Goal: Task Accomplishment & Management: Complete application form

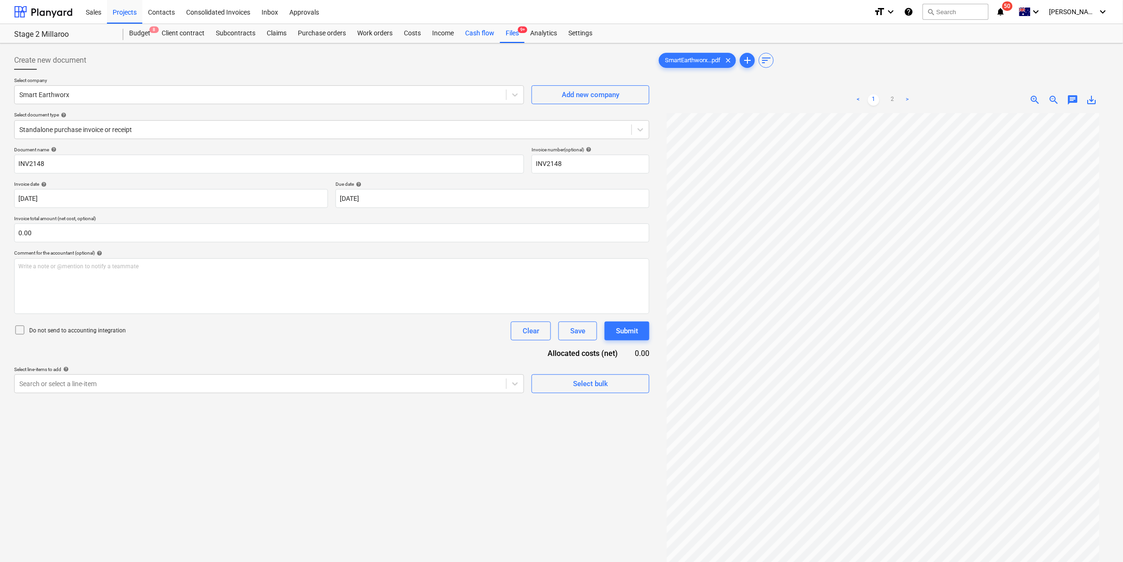
scroll to position [26, 0]
click at [320, 30] on div "Purchase orders" at bounding box center [321, 33] width 59 height 19
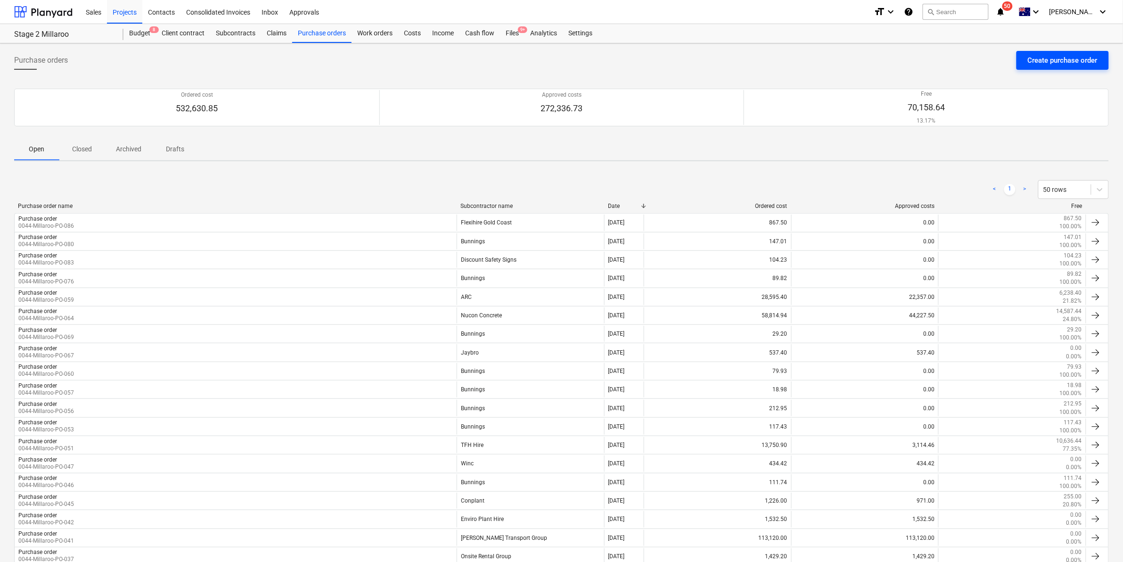
click at [1058, 58] on div "Create purchase order" at bounding box center [1063, 60] width 70 height 12
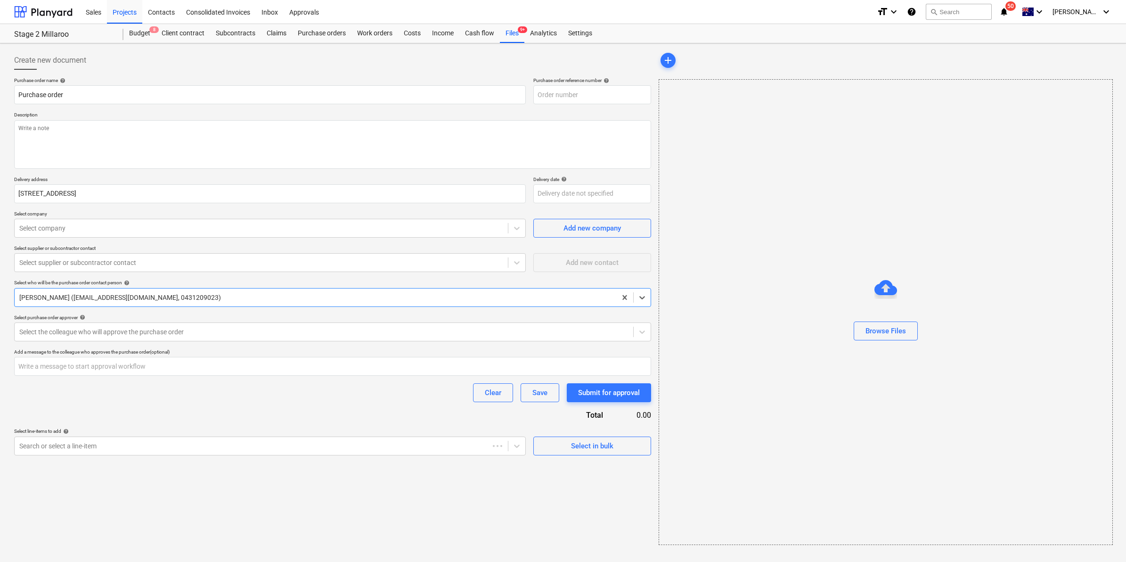
type textarea "x"
type input "0044-Millaroo-PO-087"
type textarea "x"
click at [103, 227] on div at bounding box center [261, 227] width 484 height 9
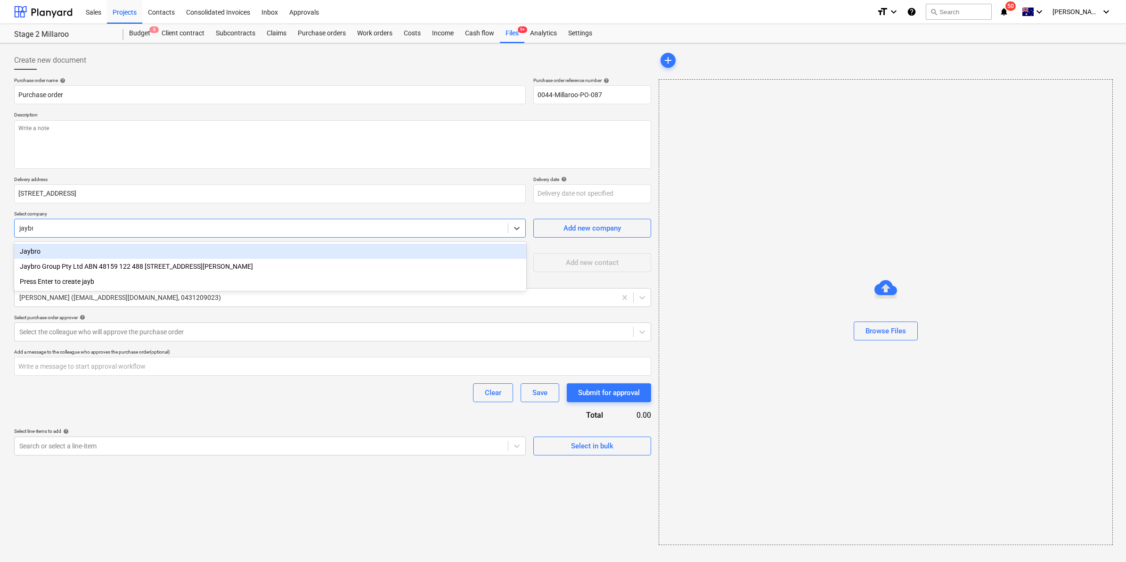
type input "jaybro"
click at [79, 252] on div "Jaybro" at bounding box center [270, 251] width 512 height 15
type textarea "x"
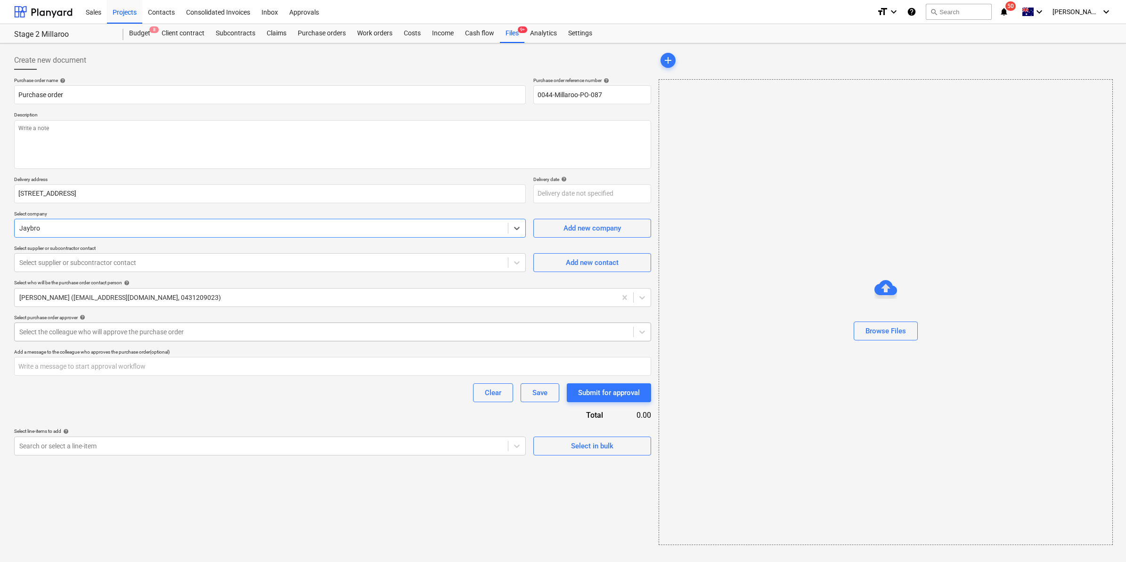
click at [113, 323] on div "Select the colleague who will approve the purchase order" at bounding box center [332, 331] width 637 height 19
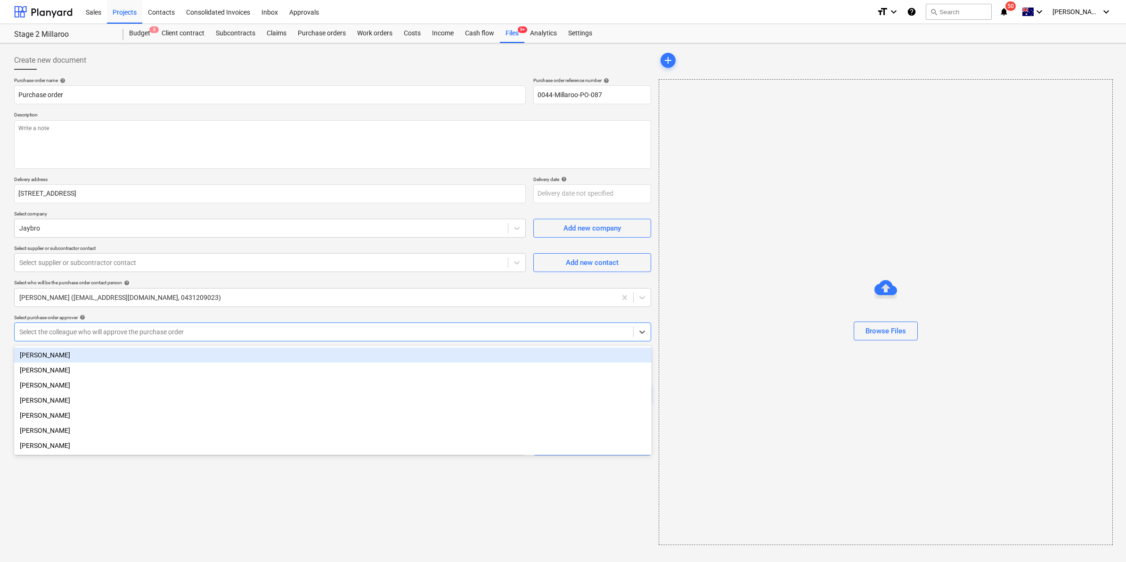
click at [68, 354] on div "[PERSON_NAME]" at bounding box center [333, 354] width 638 height 15
type textarea "x"
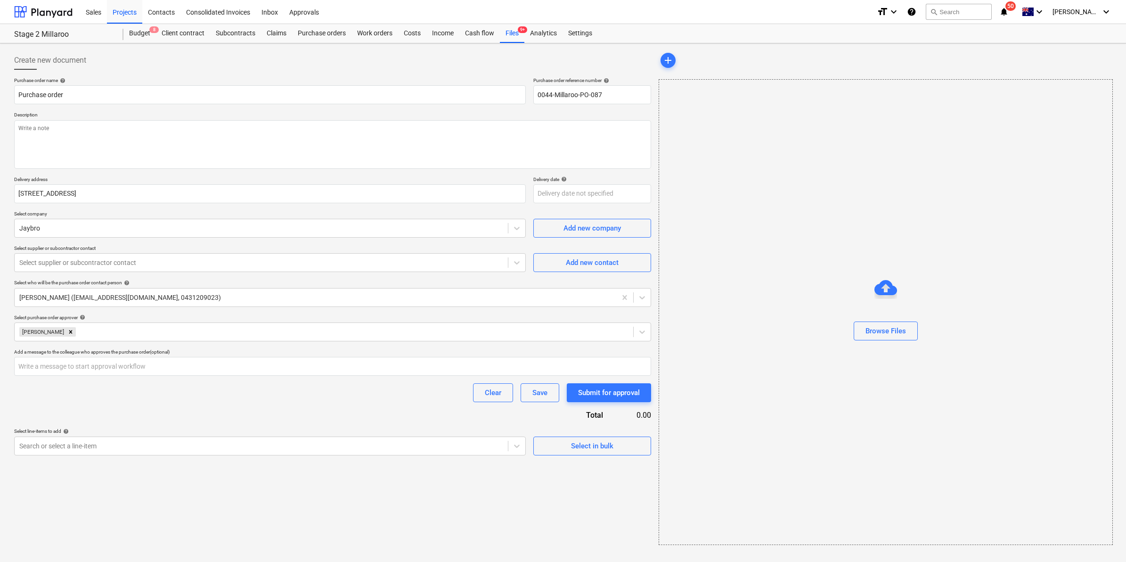
click at [130, 522] on div "Create new document Purchase order name help Purchase order Purchase order refe…" at bounding box center [332, 297] width 645 height 501
click at [80, 444] on div at bounding box center [261, 445] width 484 height 9
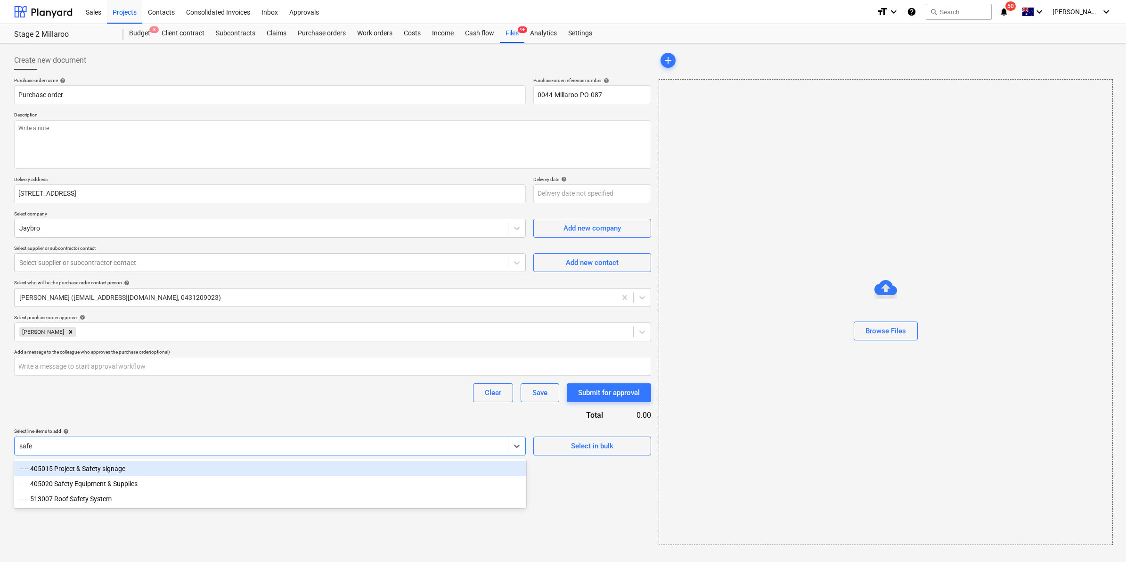
type input "[PERSON_NAME]"
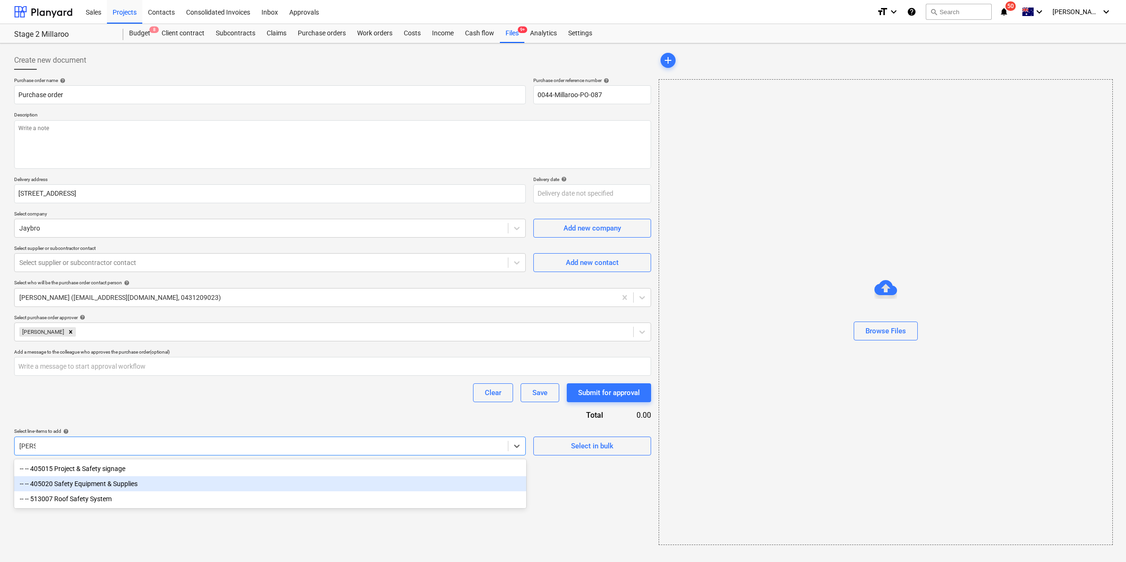
click at [102, 485] on div "-- -- 405020 Safety Equipment & Supplies" at bounding box center [270, 483] width 512 height 15
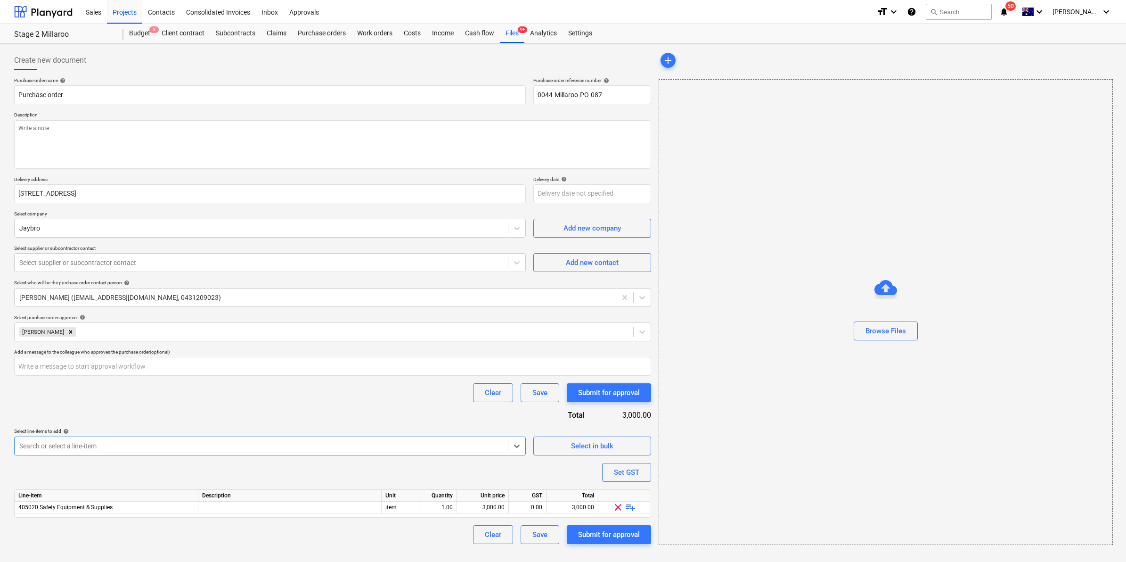
type textarea "x"
click at [629, 507] on span "playlist_add" at bounding box center [630, 506] width 11 height 11
type textarea "x"
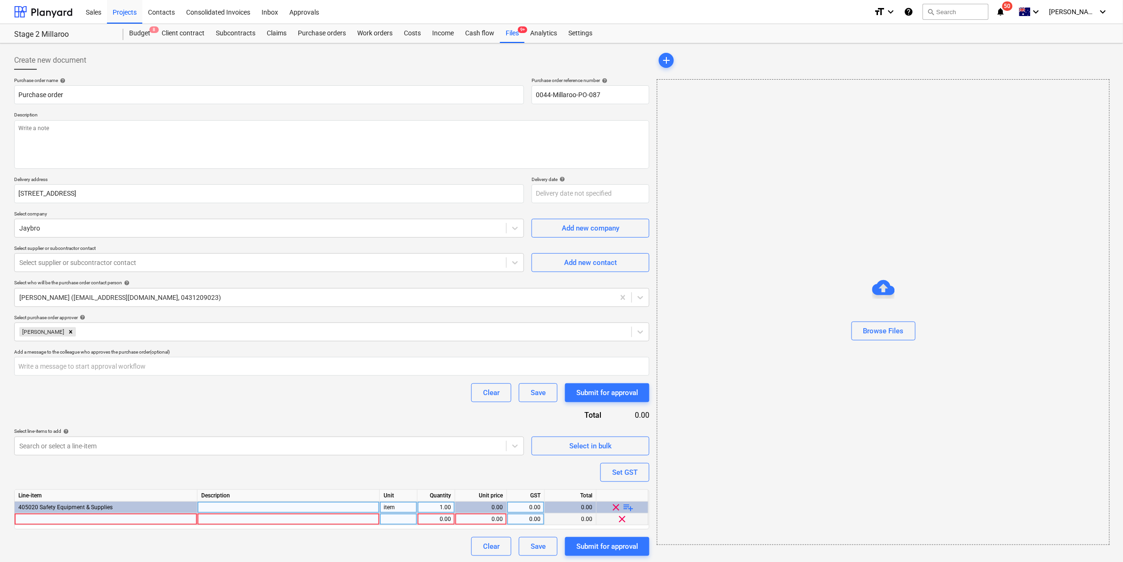
click at [103, 517] on div at bounding box center [106, 519] width 183 height 12
type input "Barrier mesh"
type textarea "x"
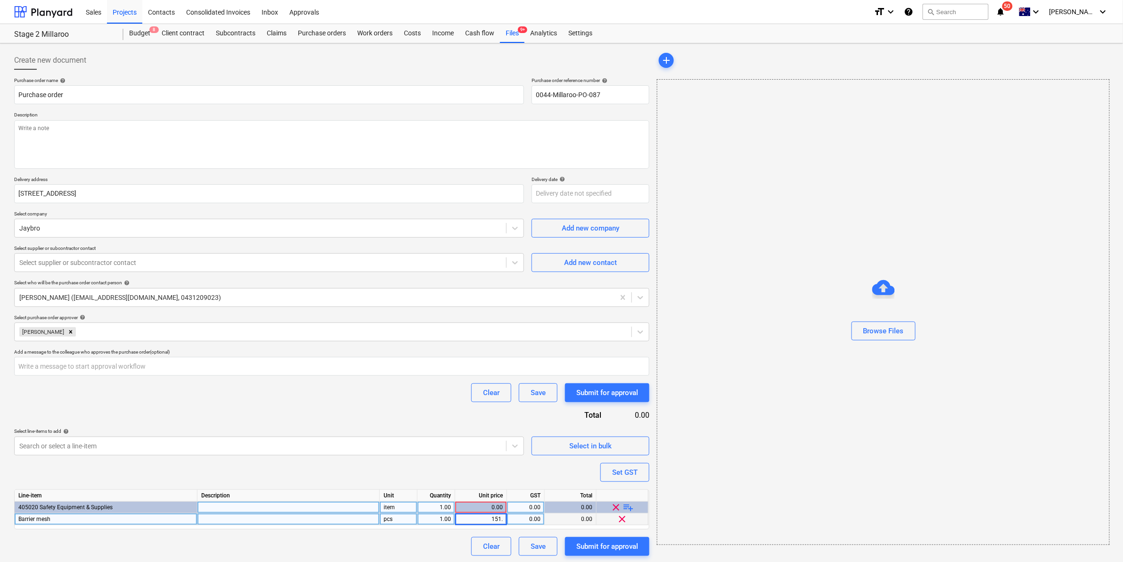
type input "151.8"
click at [631, 507] on span "playlist_add" at bounding box center [628, 506] width 11 height 11
type textarea "x"
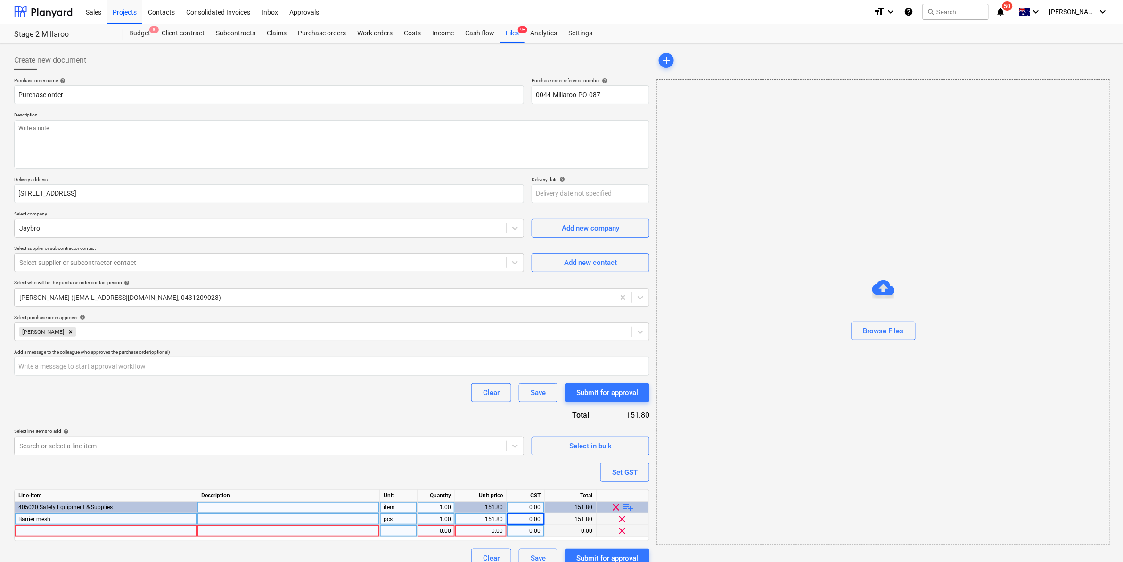
click at [126, 529] on div at bounding box center [106, 531] width 183 height 12
type input "Hi-Vis Visitor Day Vest"
type textarea "x"
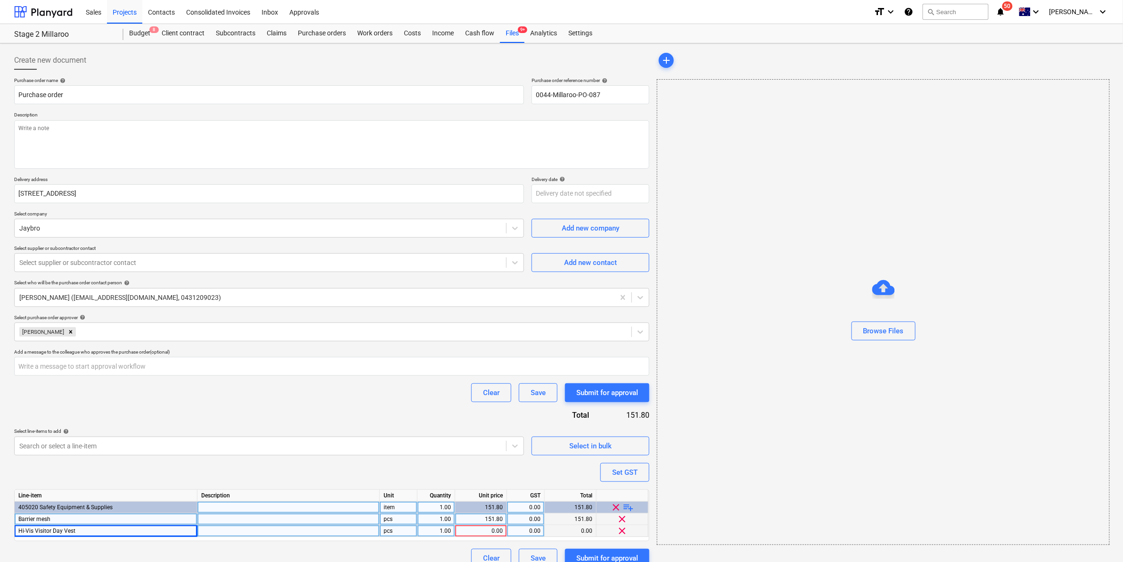
click at [493, 518] on div "151.80" at bounding box center [481, 519] width 44 height 12
type input "75.9"
type textarea "x"
click at [415, 414] on div "Purchase order name help Purchase order Purchase order reference number help 00…" at bounding box center [331, 322] width 635 height 490
click at [499, 533] on div "0.00" at bounding box center [481, 531] width 44 height 12
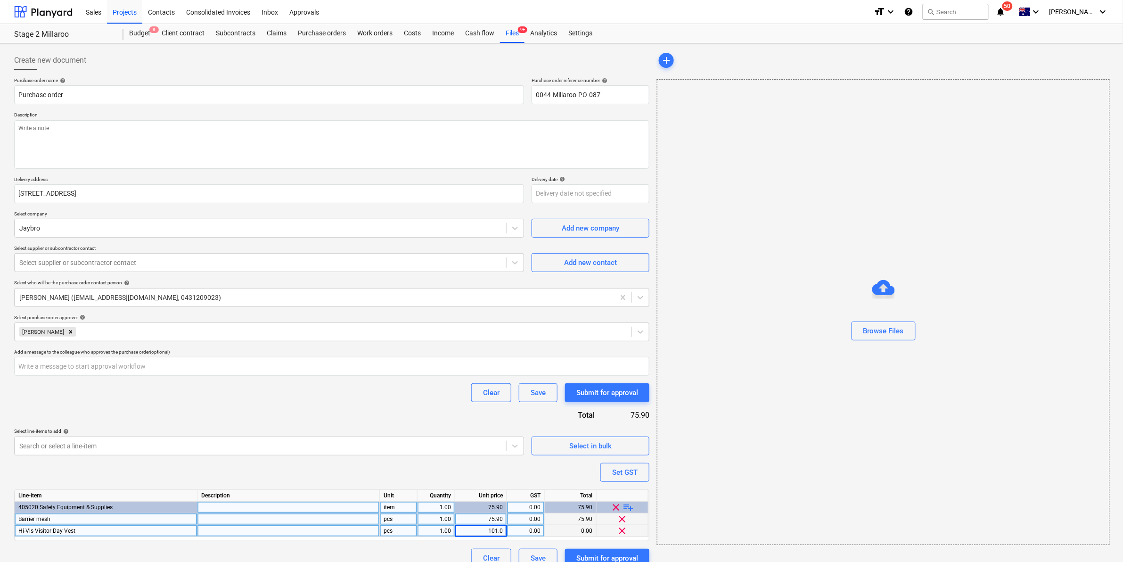
type input "101.04"
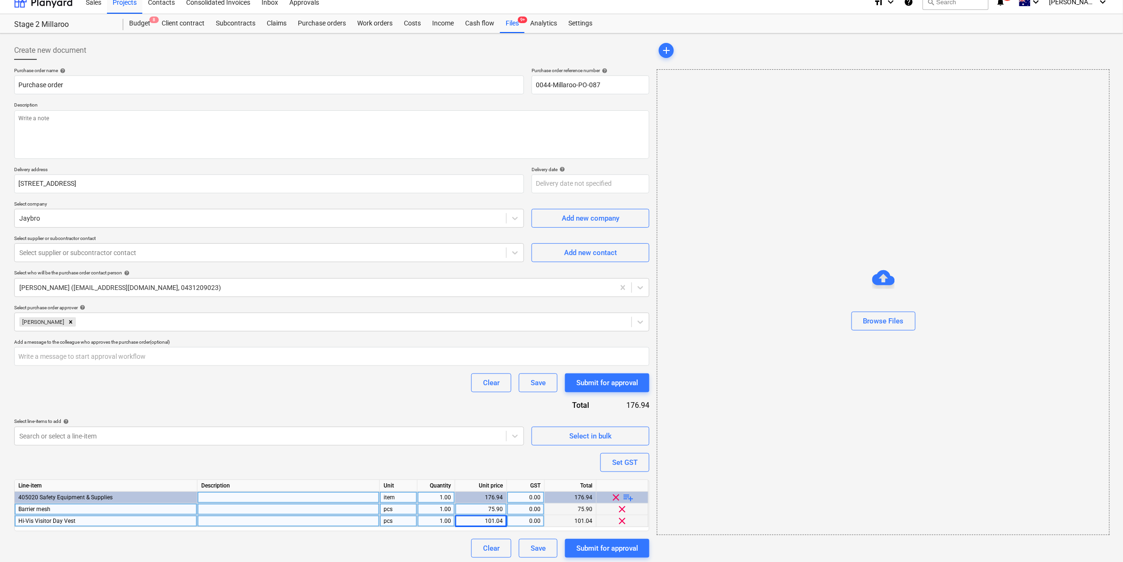
scroll to position [13, 0]
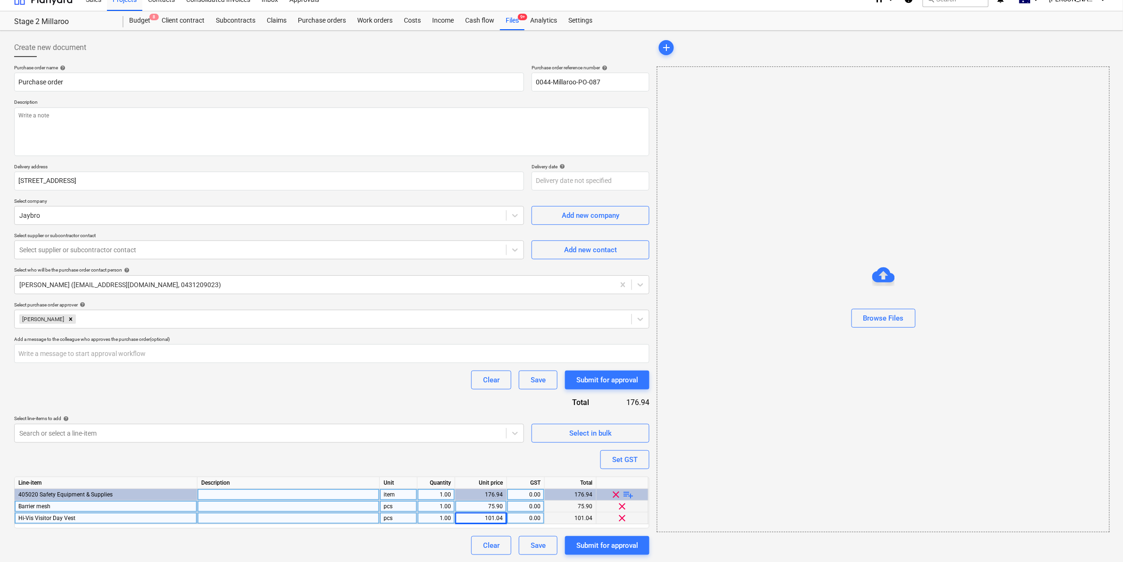
click at [627, 492] on span "playlist_add" at bounding box center [628, 494] width 11 height 11
type textarea "x"
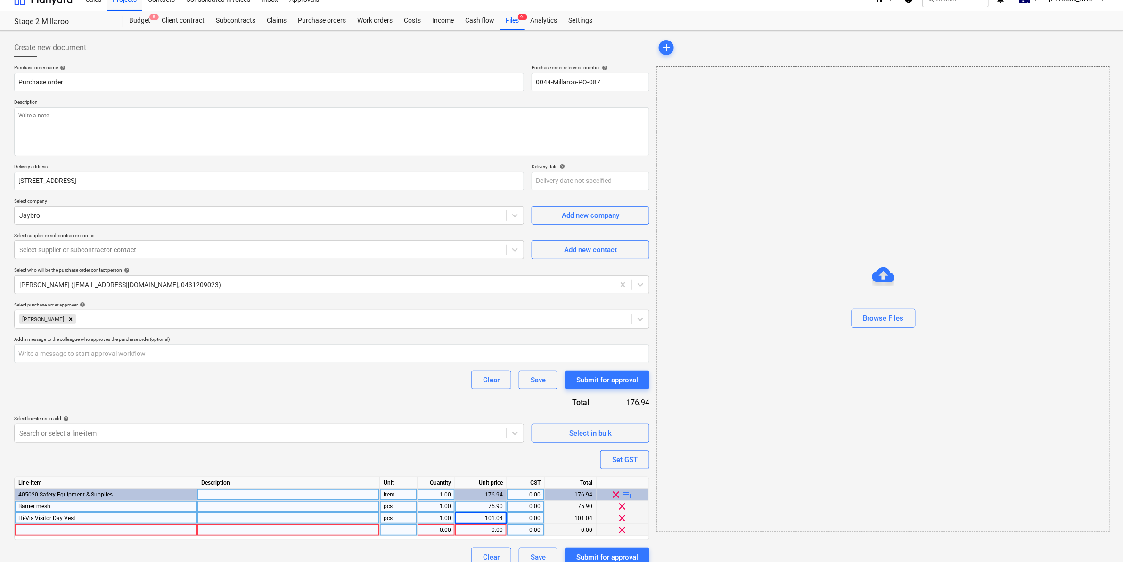
click at [77, 528] on div at bounding box center [106, 530] width 183 height 12
type input "Fire Extinguisher"
type textarea "x"
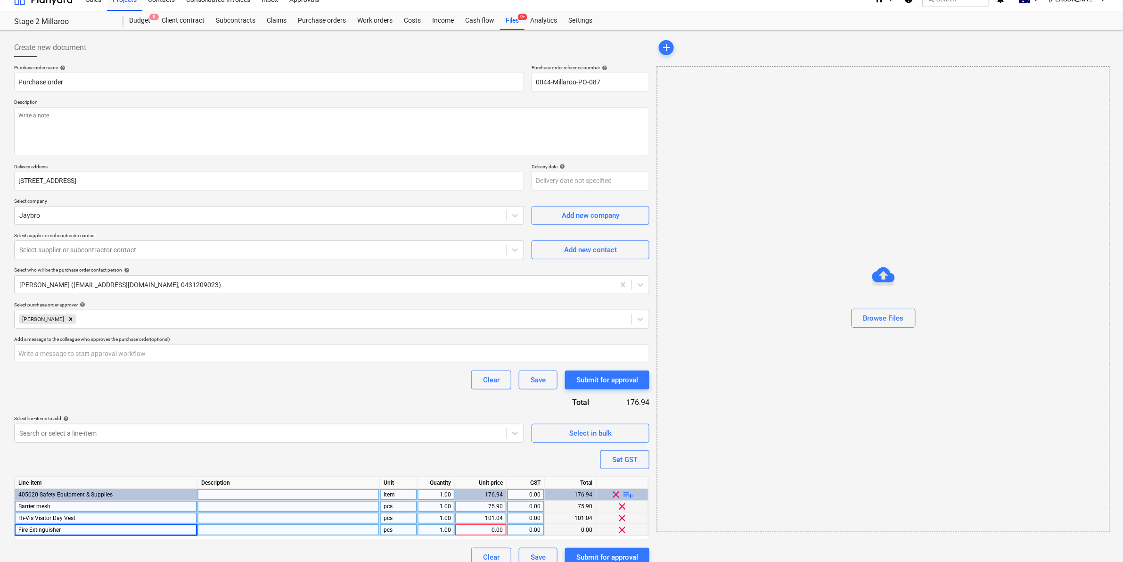
click at [437, 530] on div "1.00" at bounding box center [436, 530] width 30 height 12
click at [474, 531] on div "0.00" at bounding box center [481, 530] width 44 height 12
type input "330"
type textarea "x"
click at [345, 386] on div "Clear Save Submit for approval" at bounding box center [331, 379] width 635 height 19
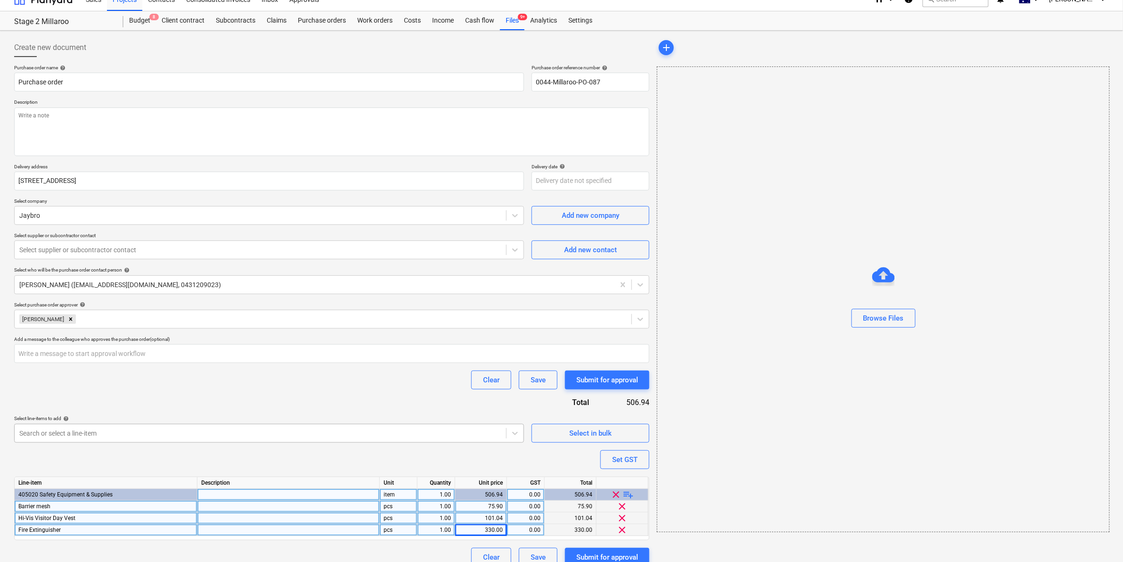
scroll to position [25, 0]
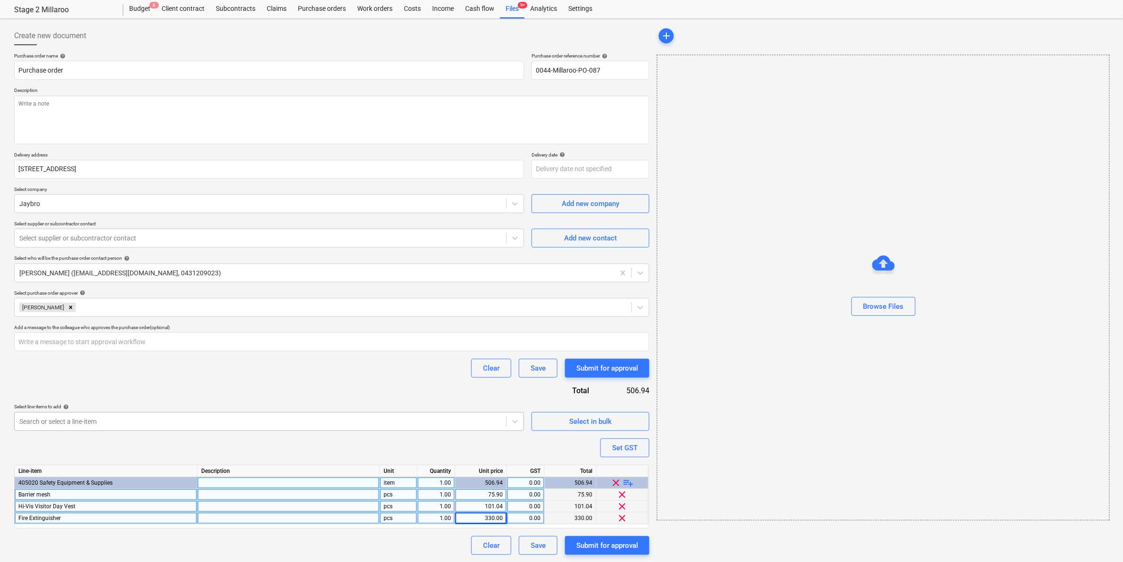
click at [338, 435] on body "Sales Projects Contacts Consolidated Invoices Inbox Approvals format_size keybo…" at bounding box center [561, 256] width 1123 height 562
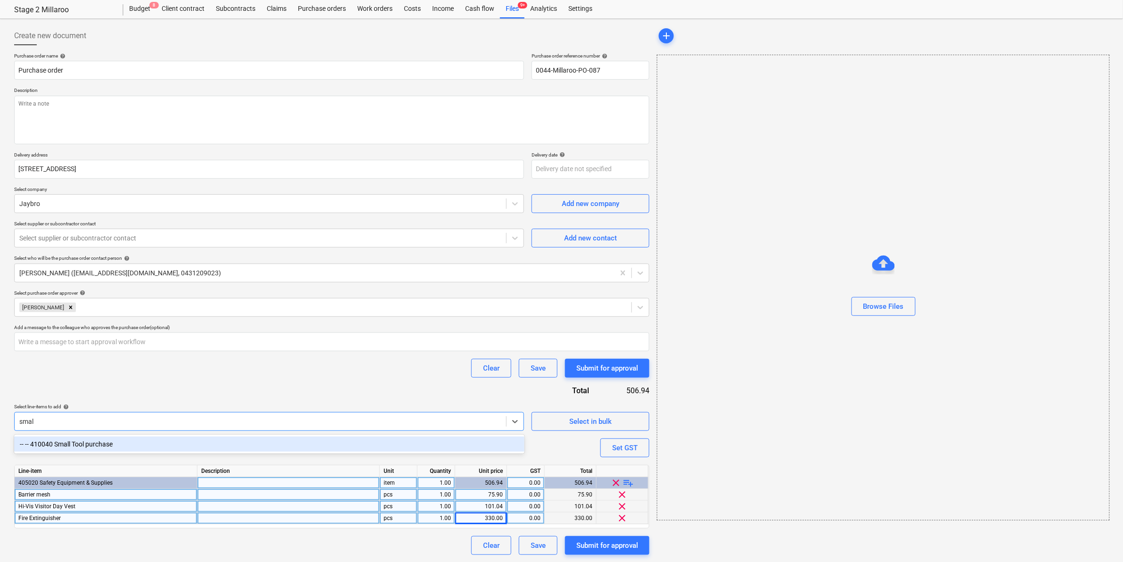
type input "small"
click at [74, 442] on div "-- -- 410040 Small Tool purchase" at bounding box center [269, 443] width 510 height 15
type textarea "x"
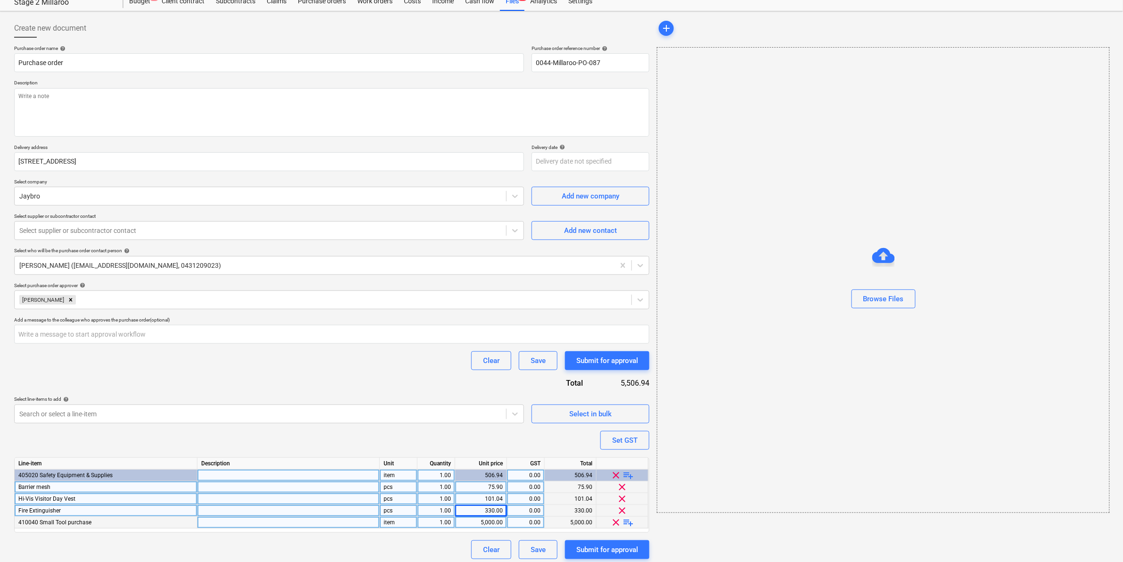
scroll to position [36, 0]
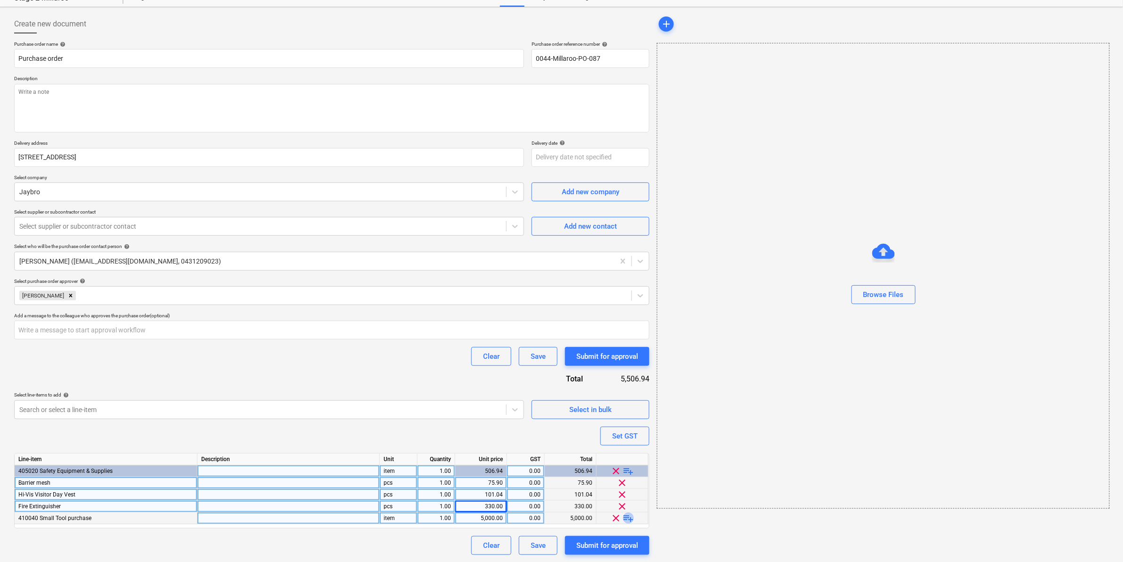
click at [627, 515] on span "playlist_add" at bounding box center [628, 517] width 11 height 11
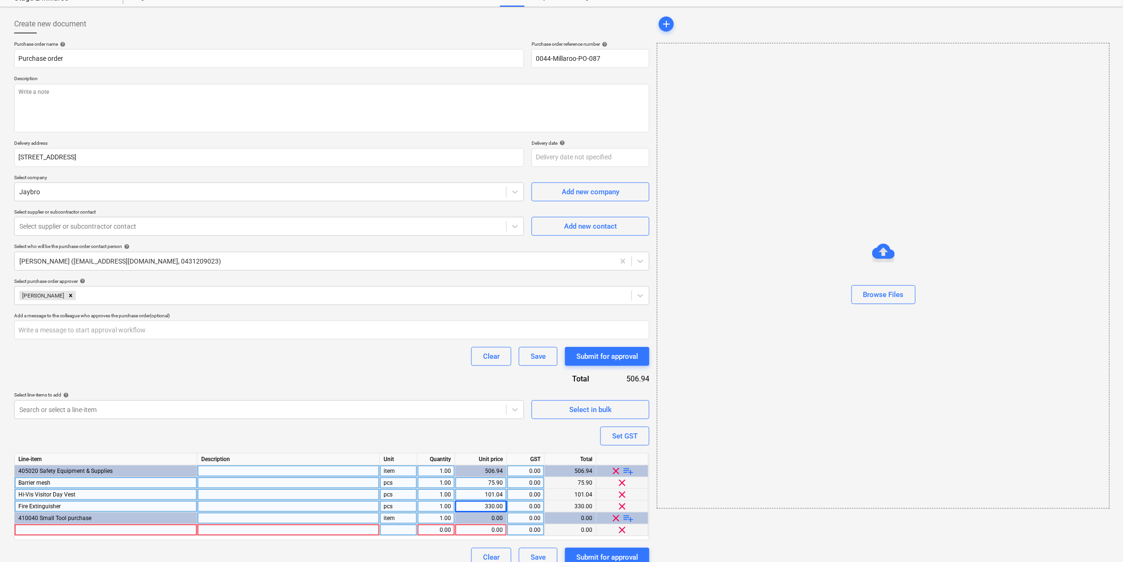
click at [130, 526] on div at bounding box center [106, 530] width 183 height 12
click at [630, 469] on span "playlist_add" at bounding box center [628, 470] width 11 height 11
type textarea "x"
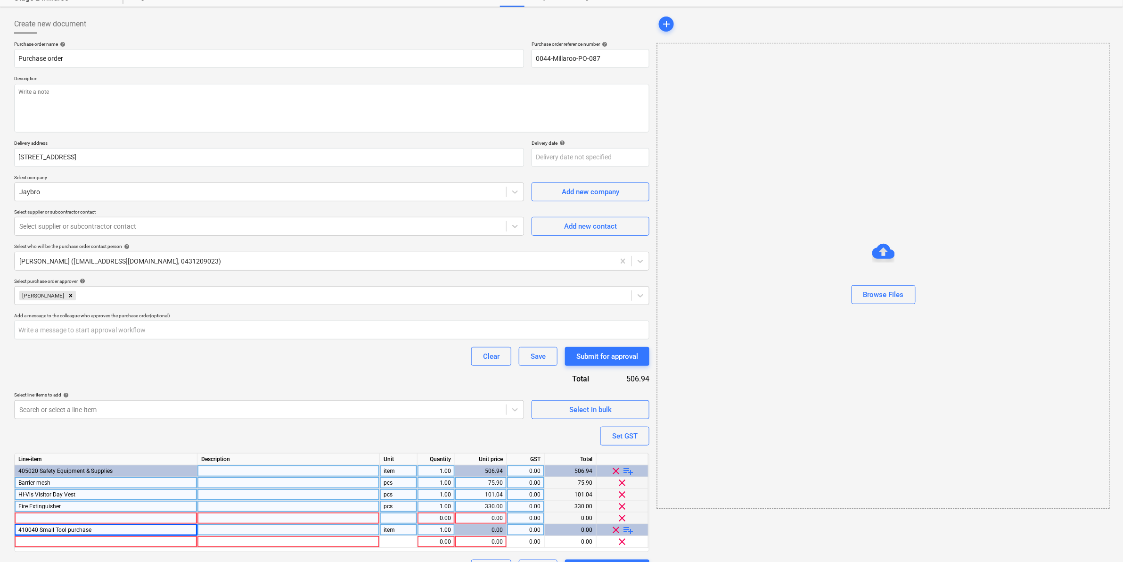
click at [64, 517] on div at bounding box center [106, 518] width 183 height 12
type input "Safety Flagging"
type textarea "x"
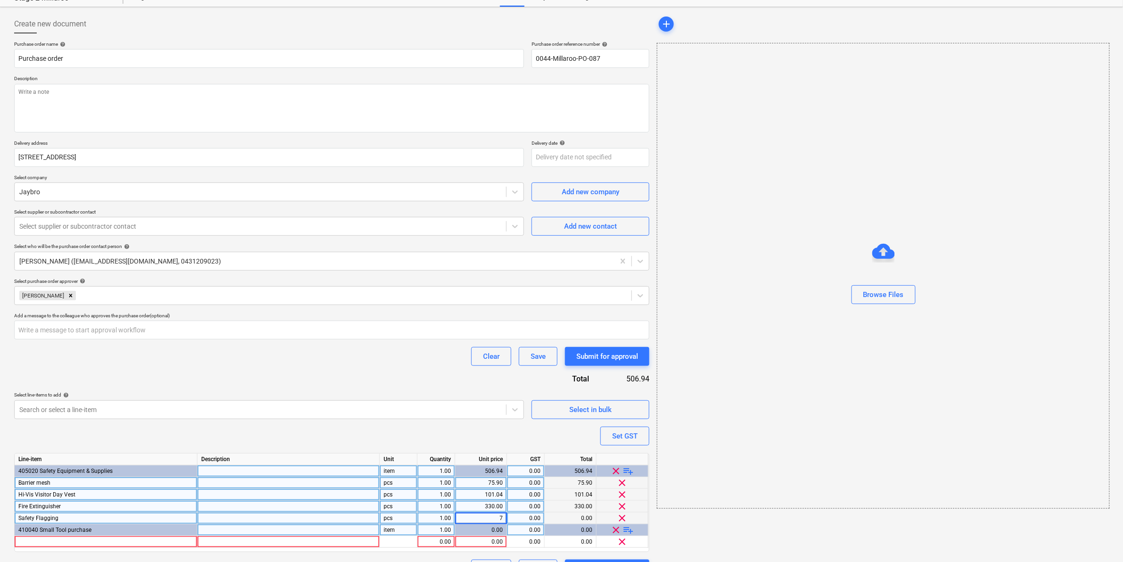
type input "73"
type textarea "x"
click at [300, 364] on div "Clear Save Submit for approval" at bounding box center [331, 356] width 635 height 19
click at [86, 542] on div at bounding box center [106, 542] width 183 height 12
click at [109, 538] on input at bounding box center [106, 541] width 182 height 11
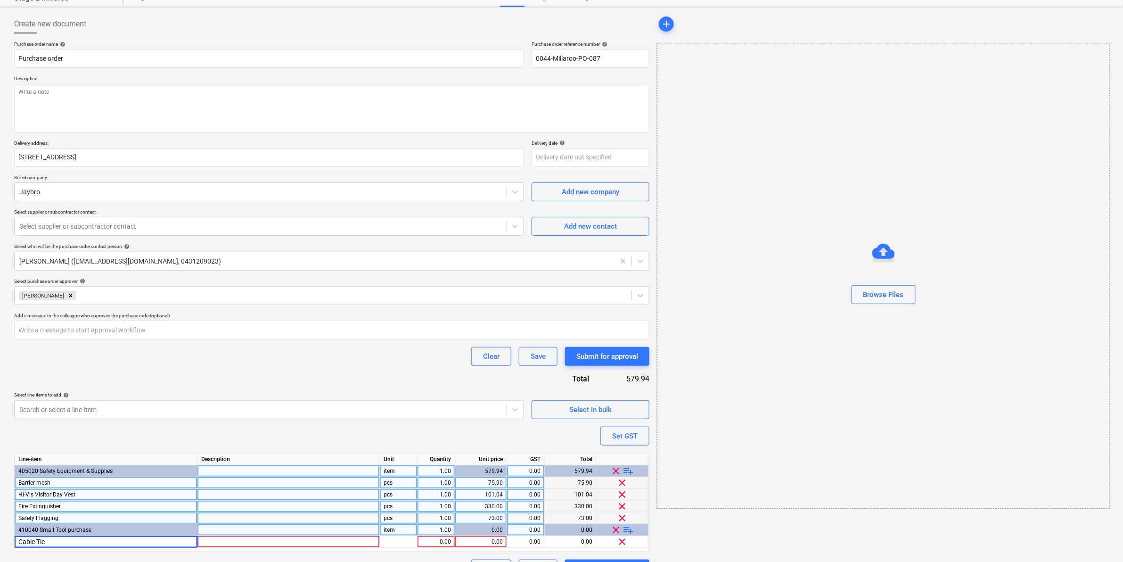
type input "Cable Ties"
type textarea "x"
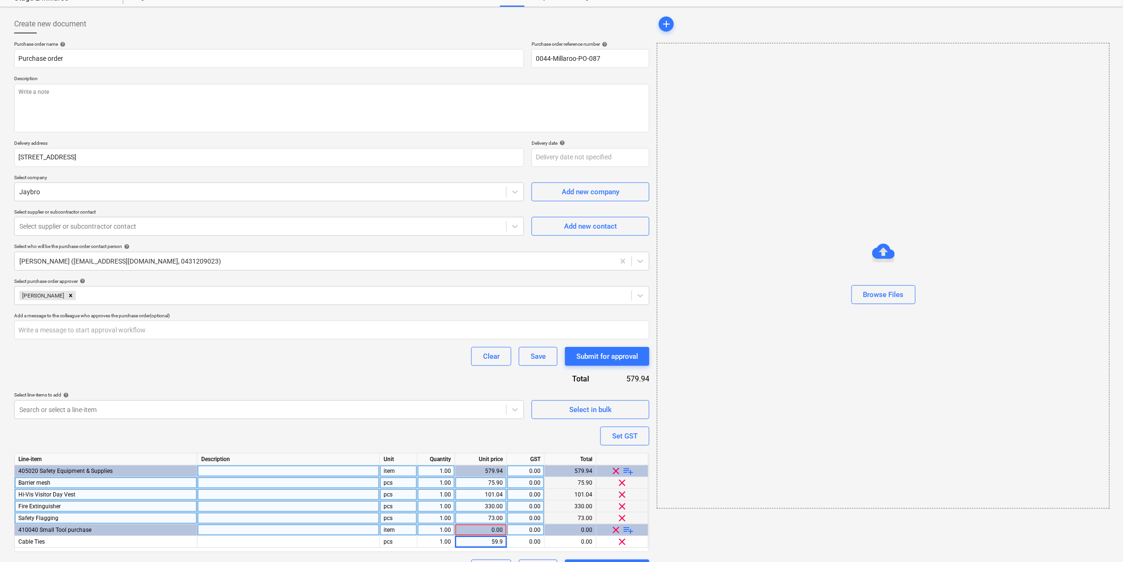
type input "59.98"
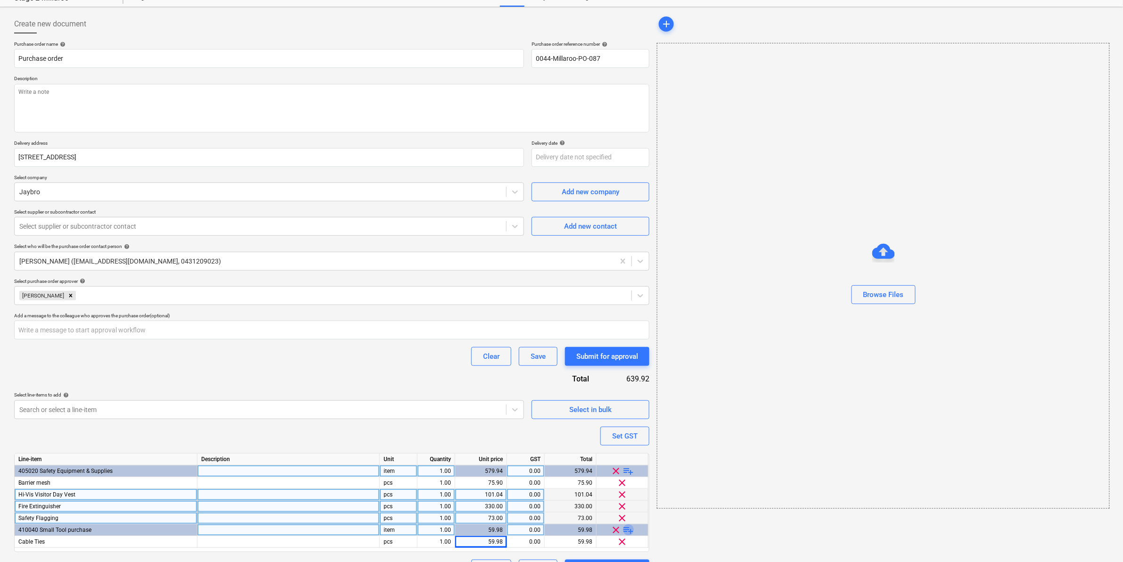
click at [630, 526] on span "playlist_add" at bounding box center [628, 529] width 11 height 11
type textarea "x"
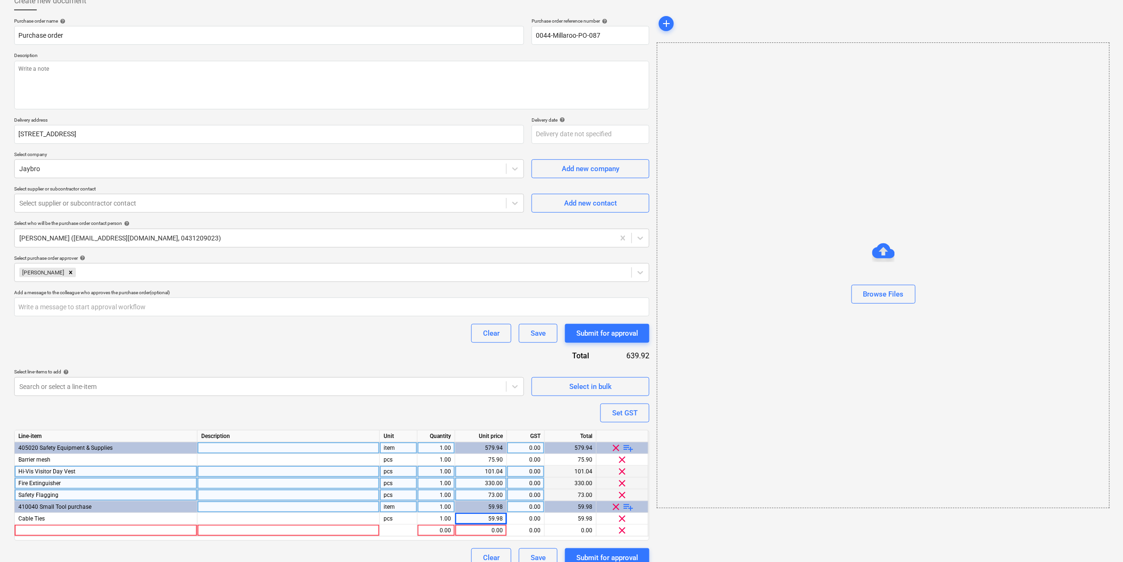
scroll to position [72, 0]
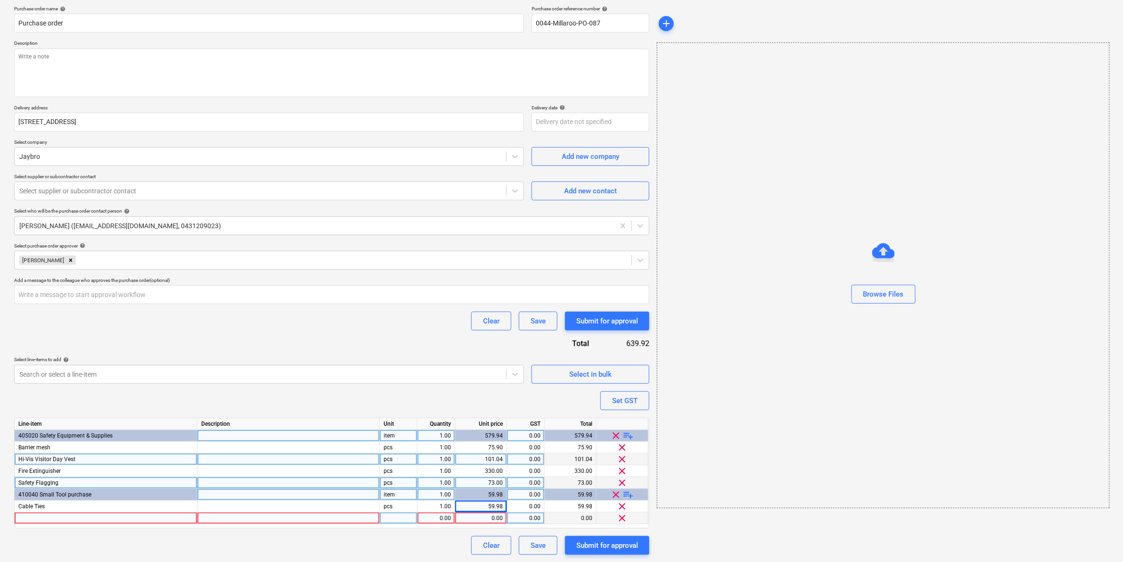
click at [162, 519] on div at bounding box center [106, 518] width 183 height 12
click at [41, 516] on input at bounding box center [106, 517] width 182 height 11
type input "Line marking paint"
type textarea "x"
type input "544.32"
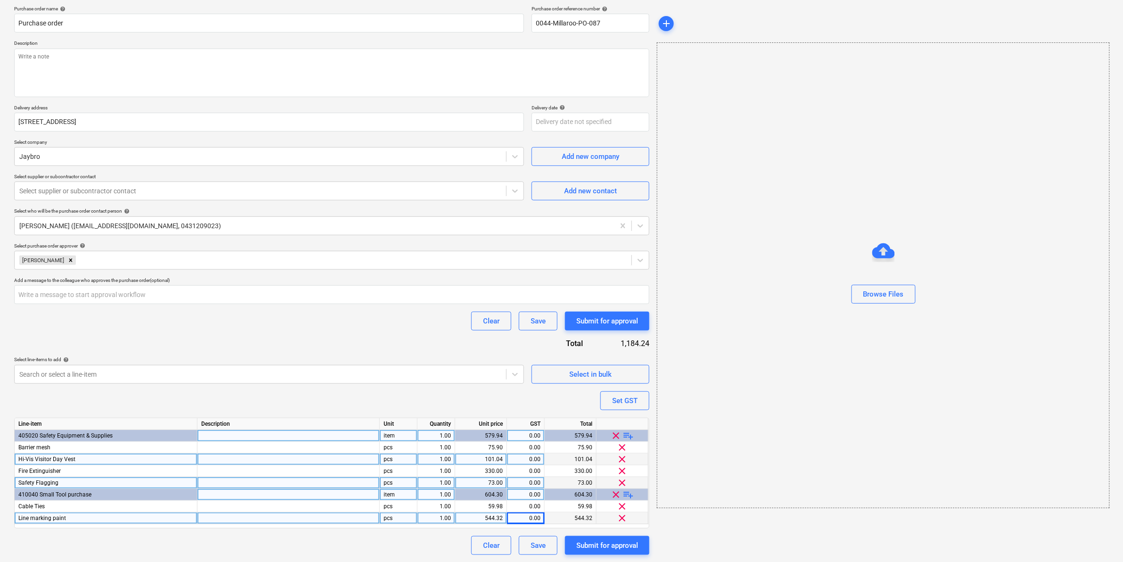
click at [629, 492] on span "playlist_add" at bounding box center [628, 494] width 11 height 11
type textarea "x"
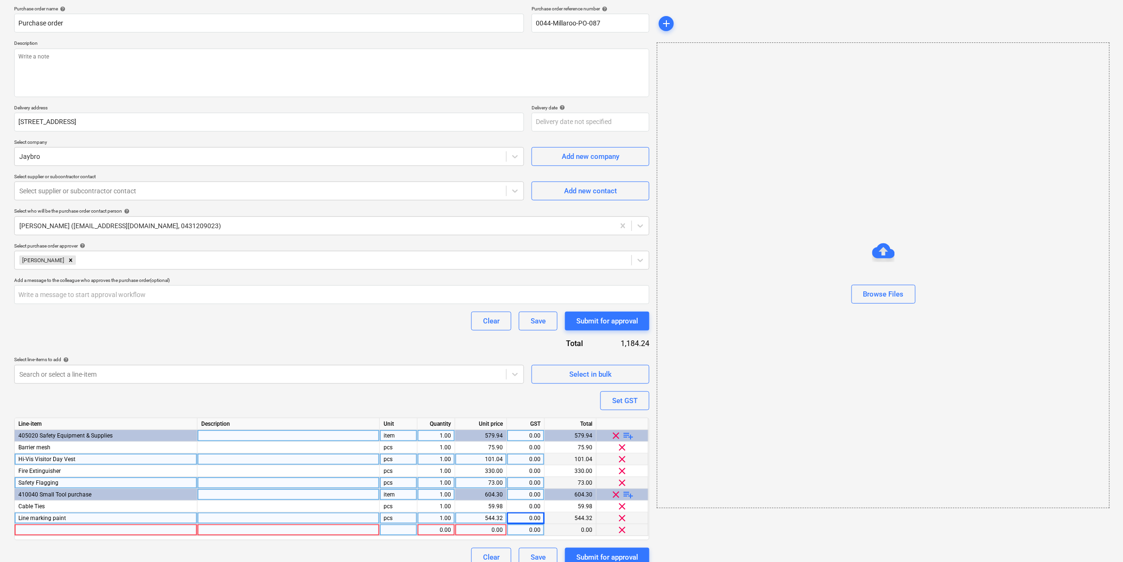
click at [167, 528] on div at bounding box center [106, 530] width 183 height 12
type input "AAA Batteries"
type textarea "x"
type input "55.58"
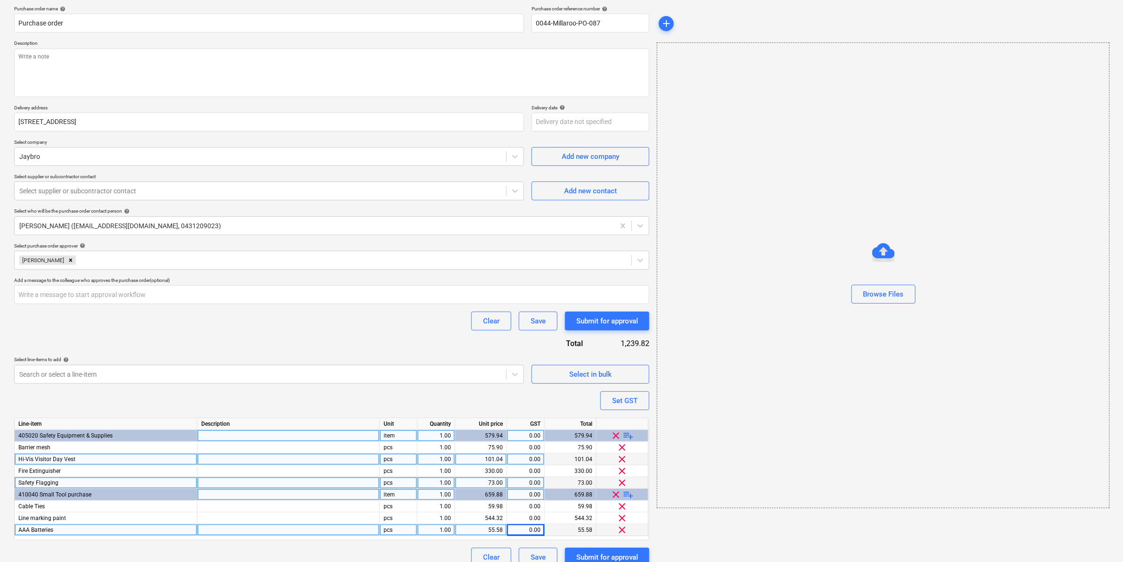
click at [626, 492] on span "playlist_add" at bounding box center [628, 494] width 11 height 11
type textarea "x"
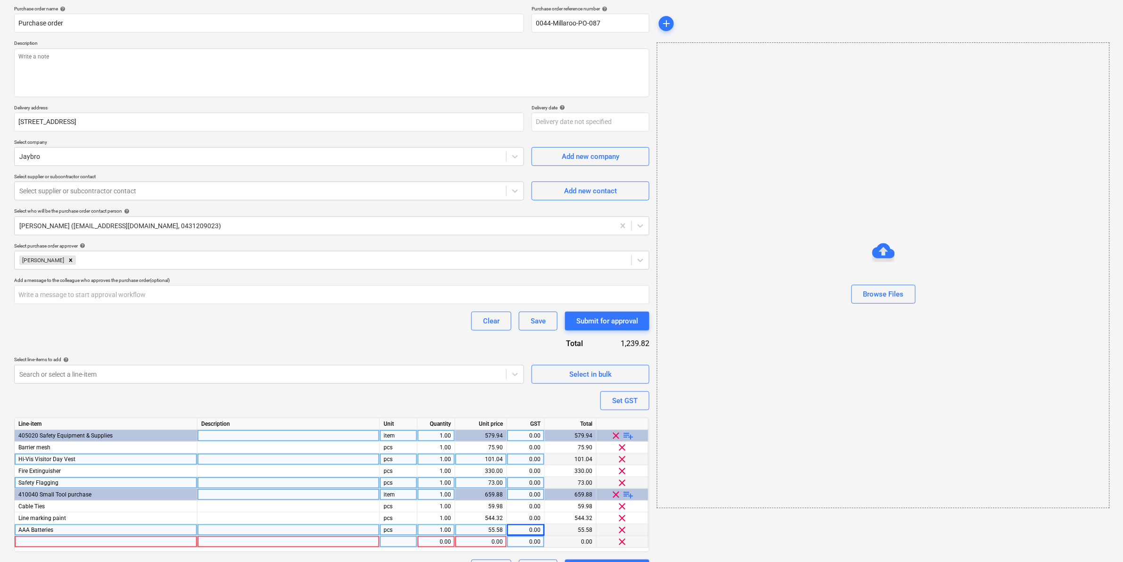
click at [49, 539] on div at bounding box center [106, 542] width 183 height 12
type input "C Batteries"
type textarea "x"
click at [393, 540] on div at bounding box center [399, 542] width 38 height 12
click at [479, 541] on div "0.00" at bounding box center [481, 542] width 44 height 12
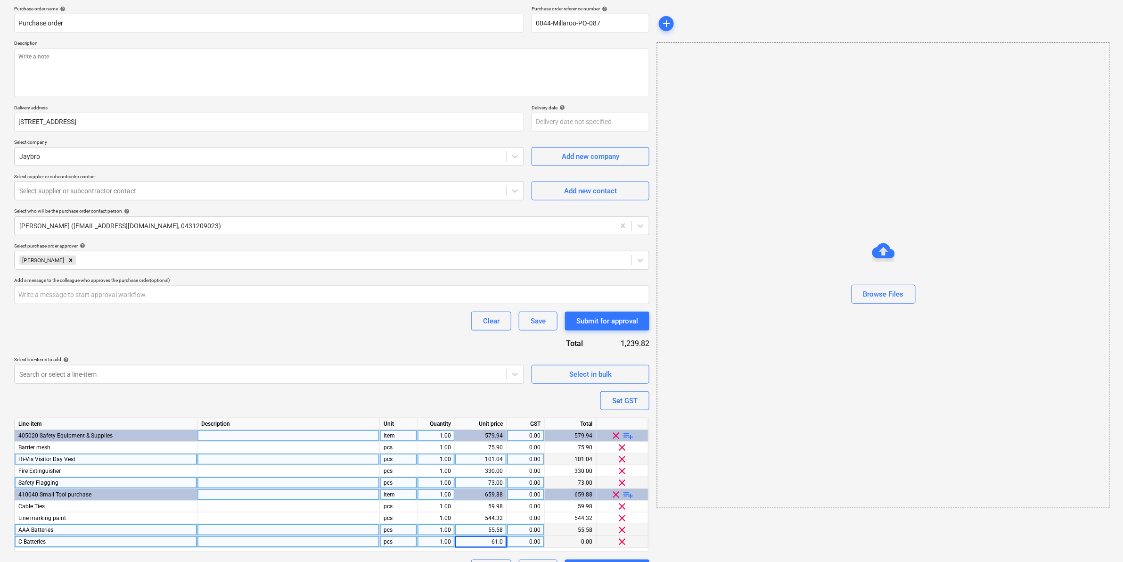
type input "61.09"
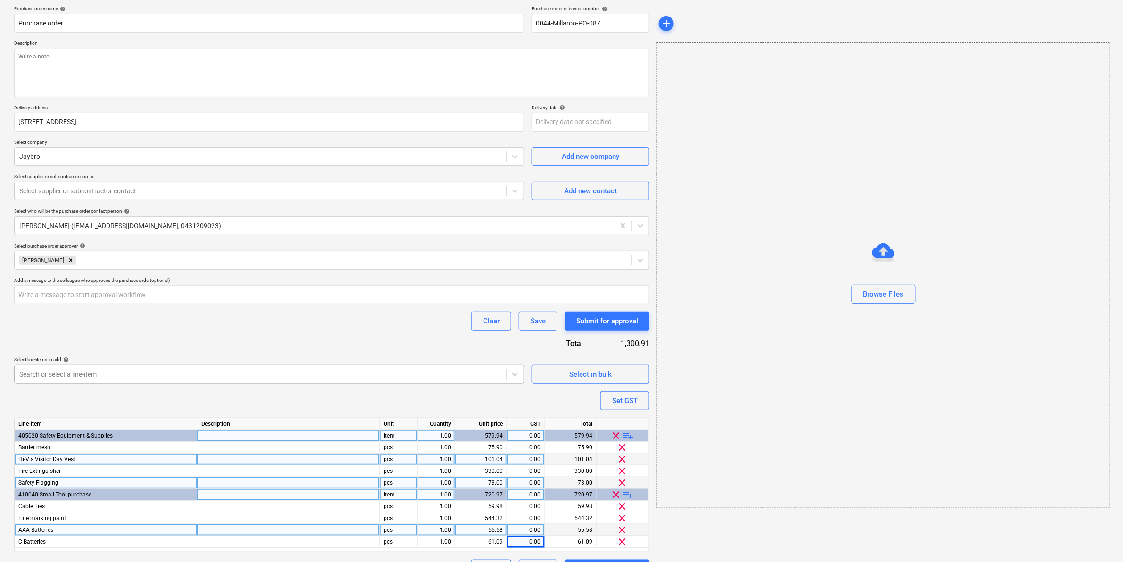
click at [467, 381] on div "Search or select a line-item" at bounding box center [269, 374] width 510 height 19
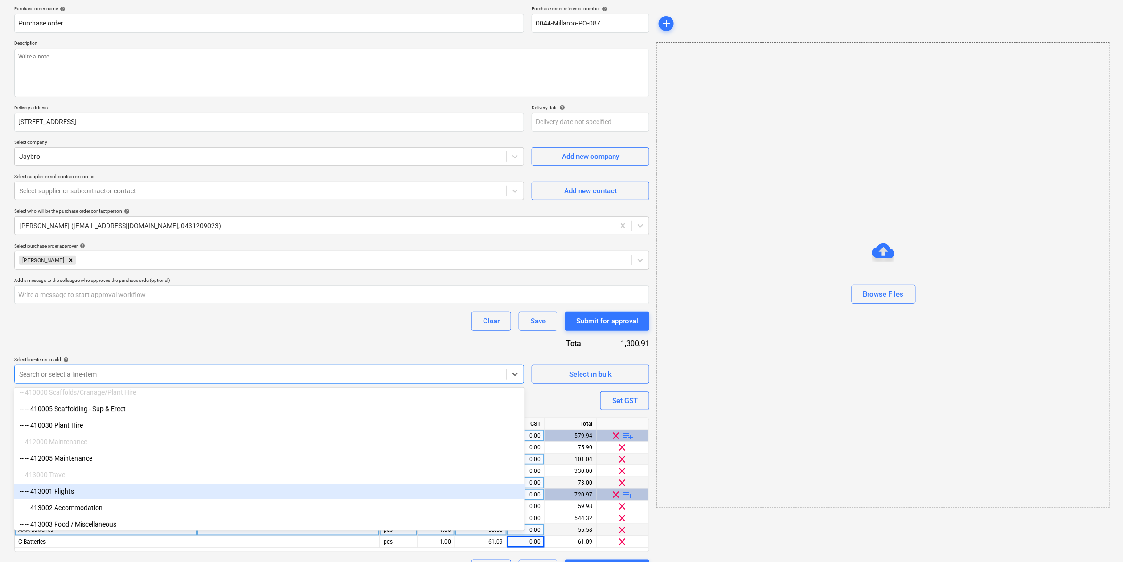
scroll to position [1532, 0]
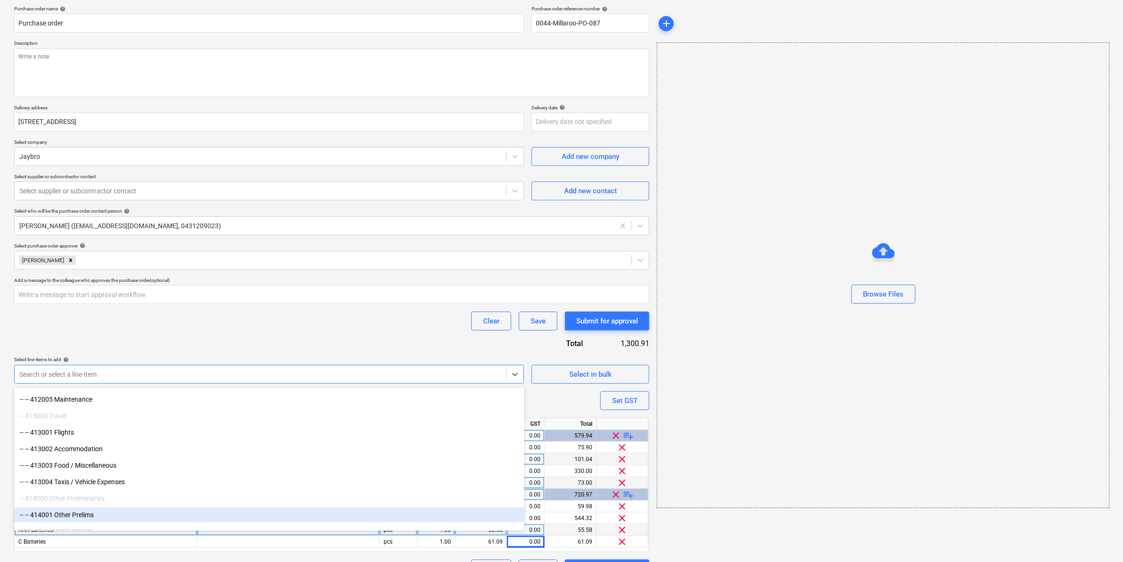
click at [85, 518] on div "-- -- 414001 Other Prelims" at bounding box center [269, 514] width 510 height 15
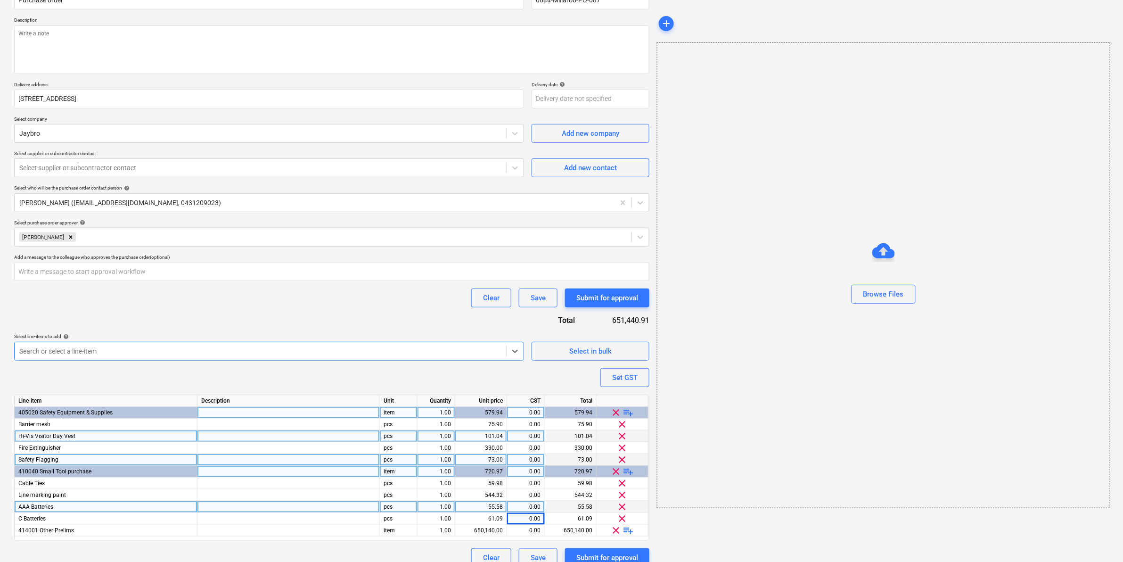
scroll to position [107, 0]
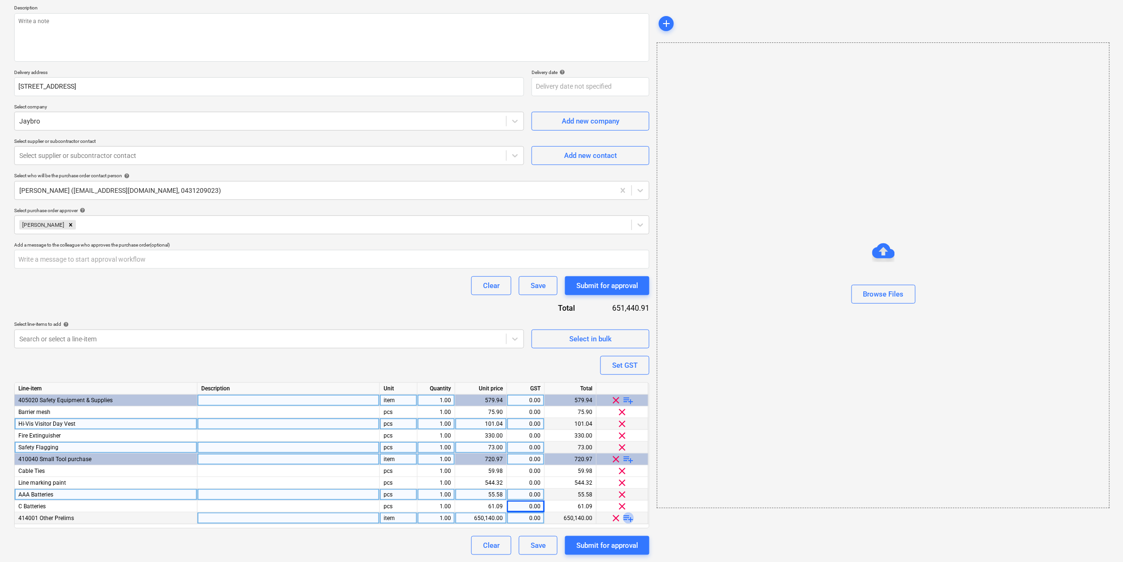
click at [630, 517] on span "playlist_add" at bounding box center [628, 517] width 11 height 11
type textarea "x"
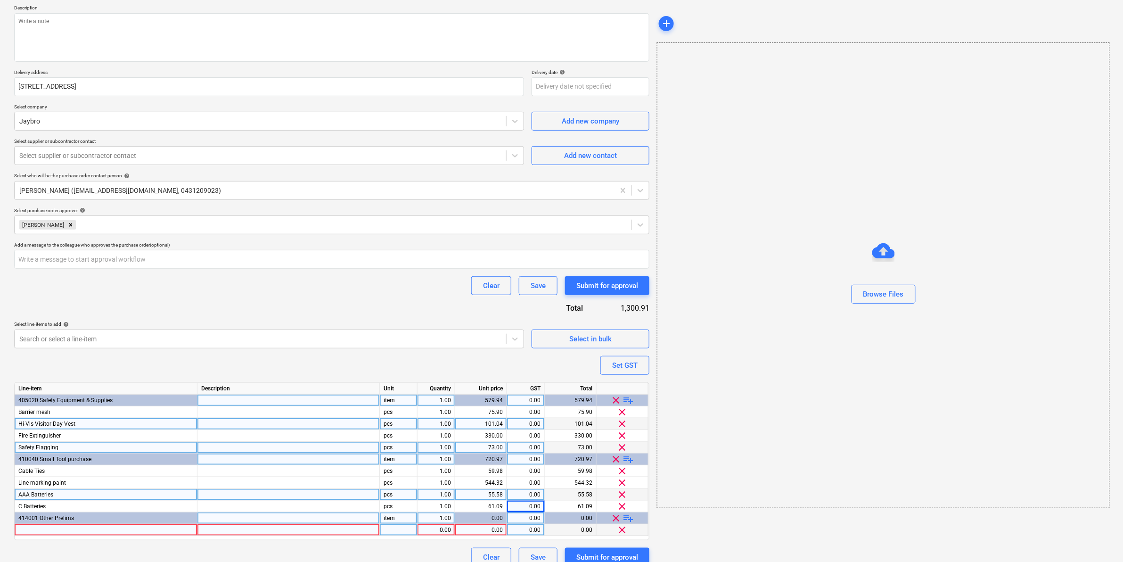
click at [158, 531] on div at bounding box center [106, 530] width 183 height 12
click at [38, 533] on input at bounding box center [106, 529] width 182 height 11
type input "Spray & wipe cleaner"
type textarea "x"
type input "20"
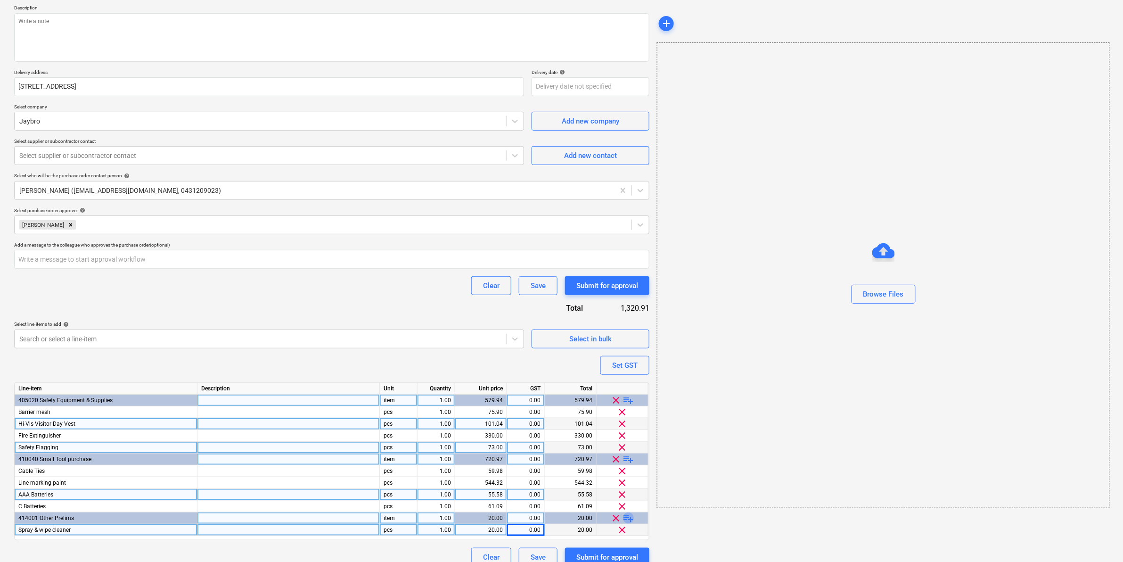
click at [628, 518] on span "playlist_add" at bounding box center [628, 517] width 11 height 11
type textarea "x"
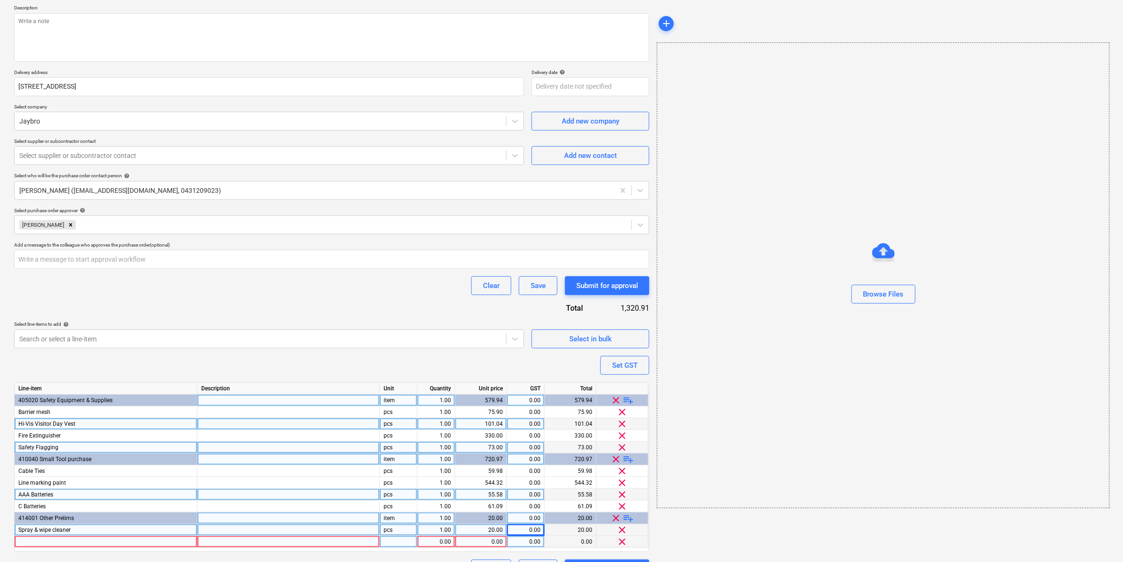
click at [46, 540] on div at bounding box center [106, 542] width 183 height 12
type input "Waterless hand sanitiser"
type textarea "x"
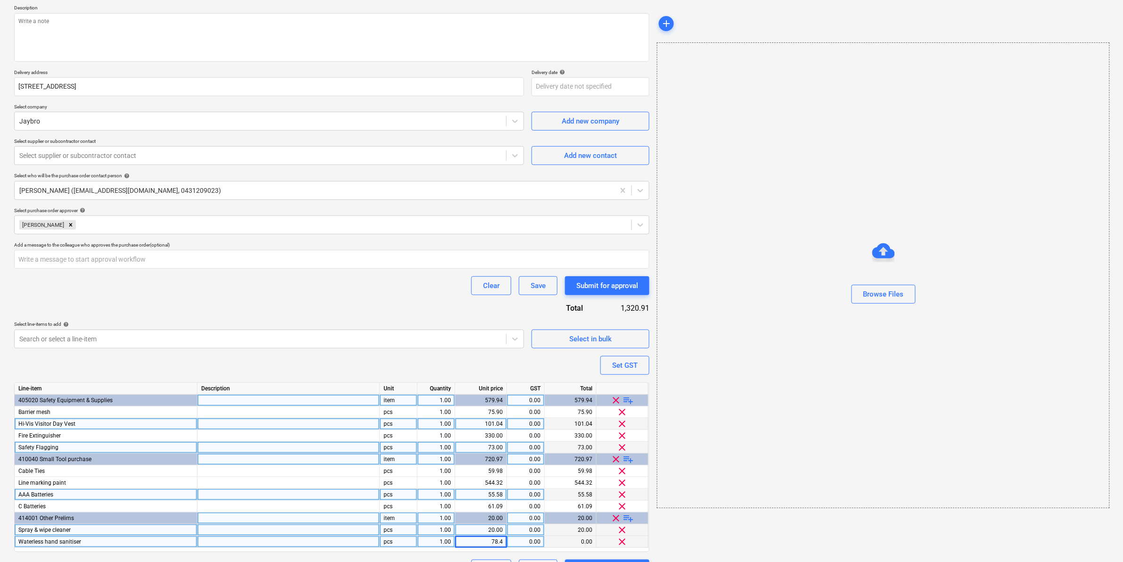
type input "78.48"
click at [630, 399] on span "playlist_add" at bounding box center [628, 399] width 11 height 11
type textarea "x"
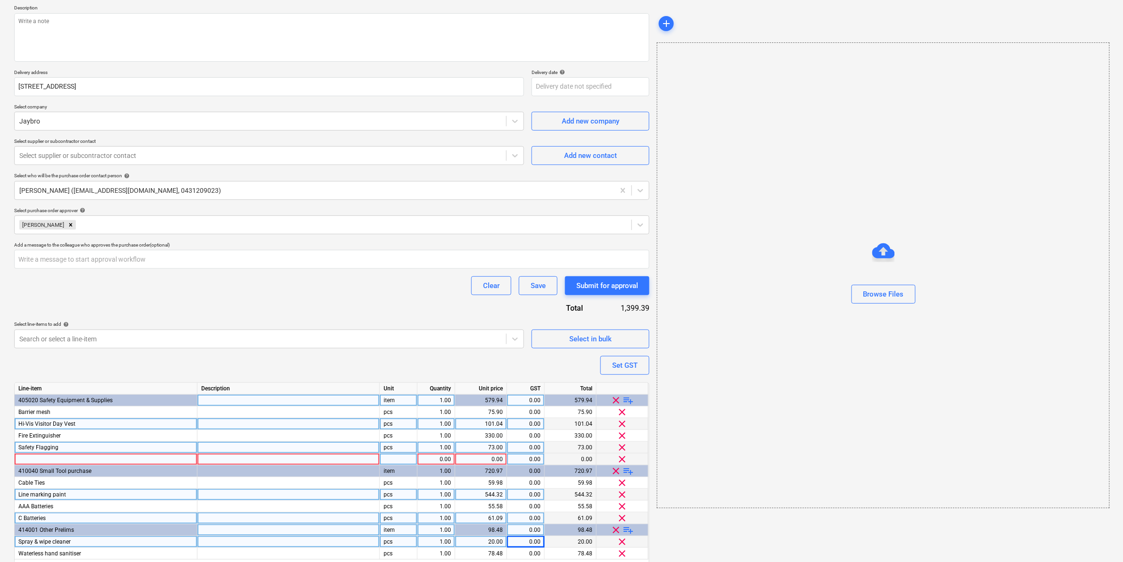
click at [41, 459] on div at bounding box center [106, 459] width 183 height 12
type input "Star Picket Caps"
type textarea "x"
type input "36.99"
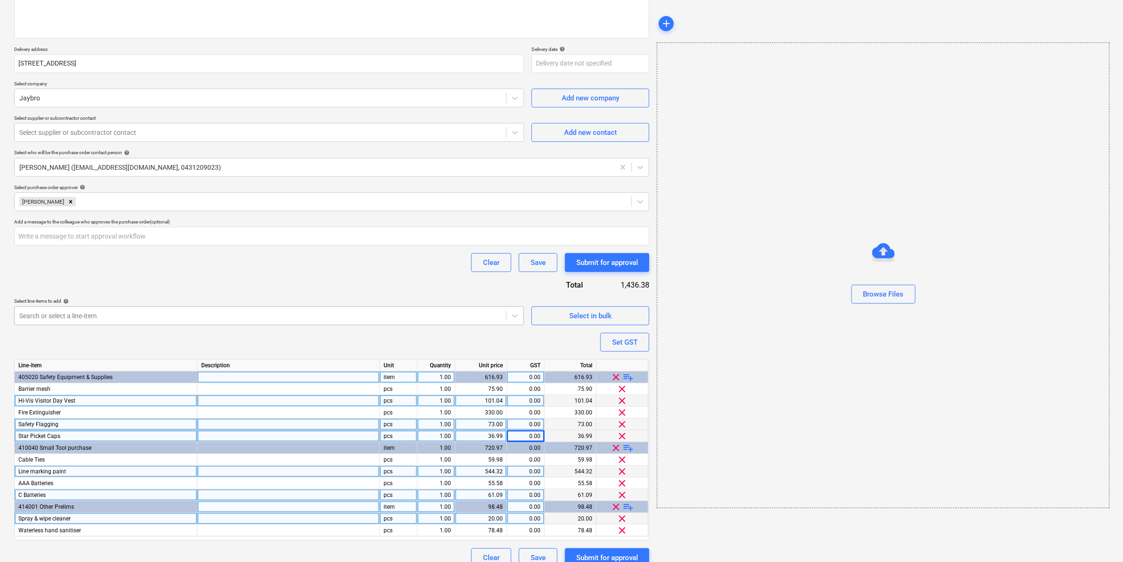
scroll to position [142, 0]
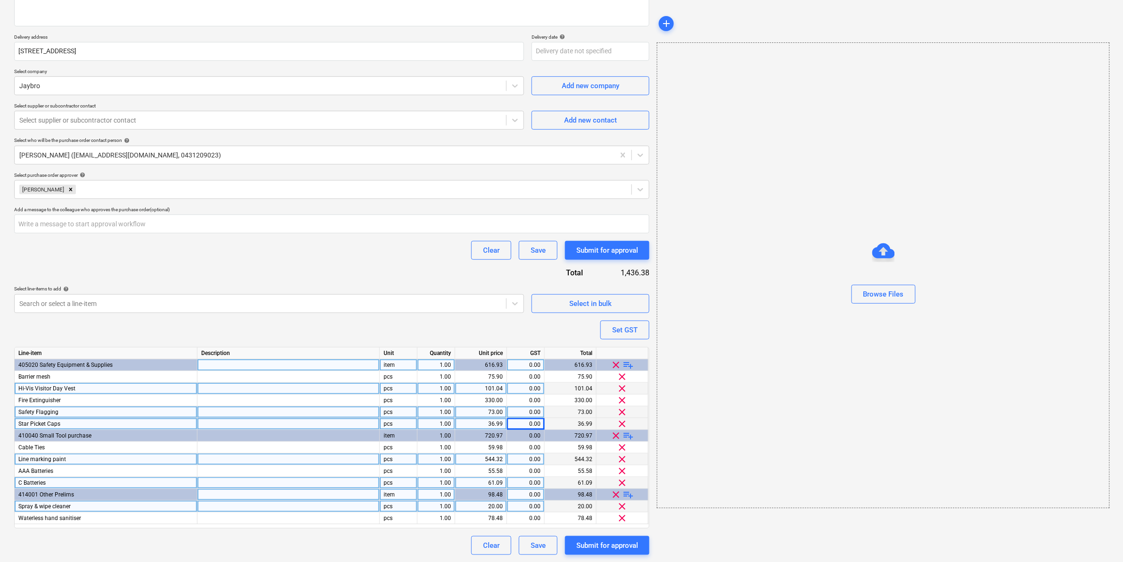
click at [630, 360] on span "playlist_add" at bounding box center [628, 364] width 11 height 11
type textarea "x"
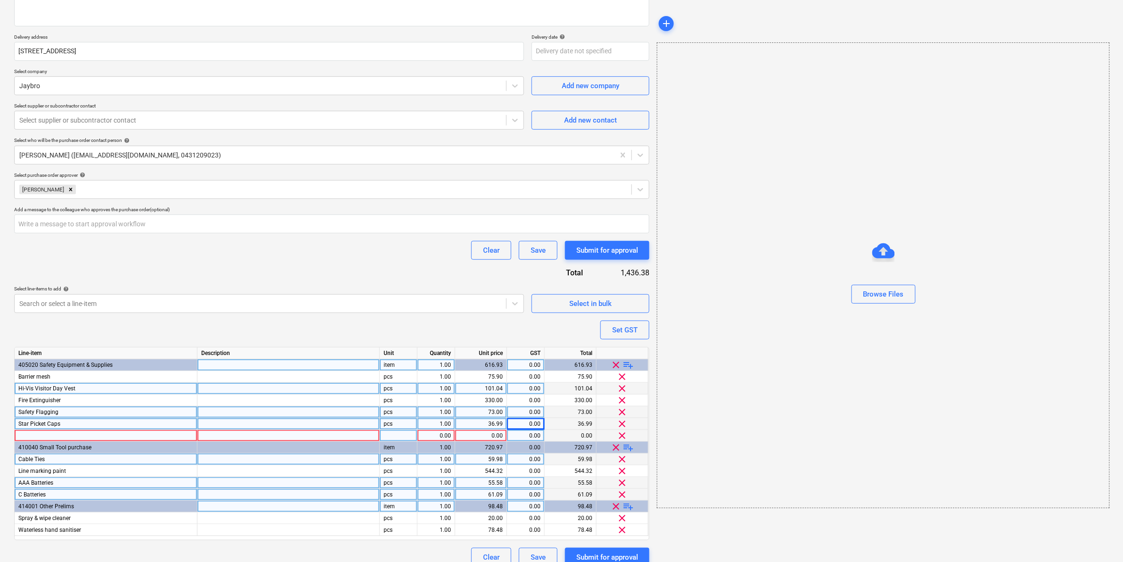
click at [123, 434] on div at bounding box center [106, 436] width 183 height 12
type input "Delivery"
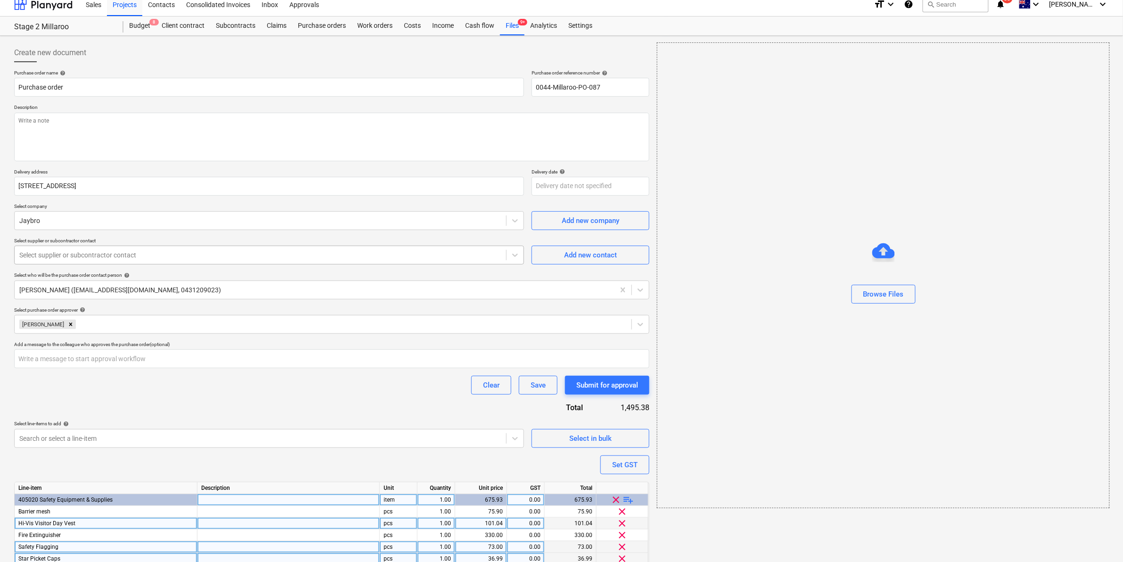
scroll to position [0, 0]
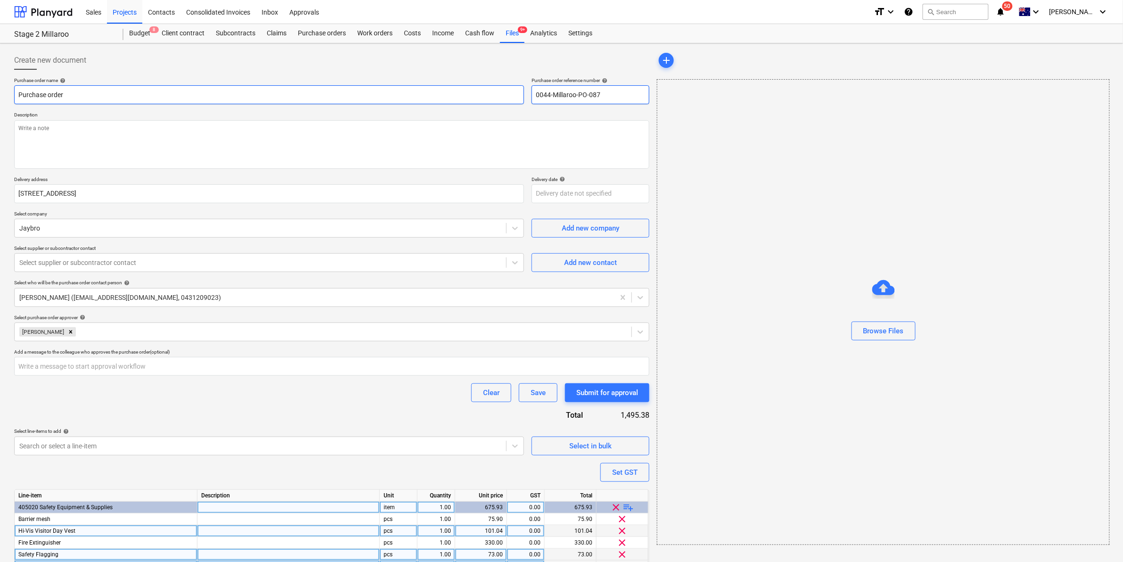
drag, startPoint x: 604, startPoint y: 87, endPoint x: 506, endPoint y: 93, distance: 98.2
click at [509, 92] on div "Purchase order name help Purchase order Purchase order reference number help 00…" at bounding box center [331, 90] width 635 height 27
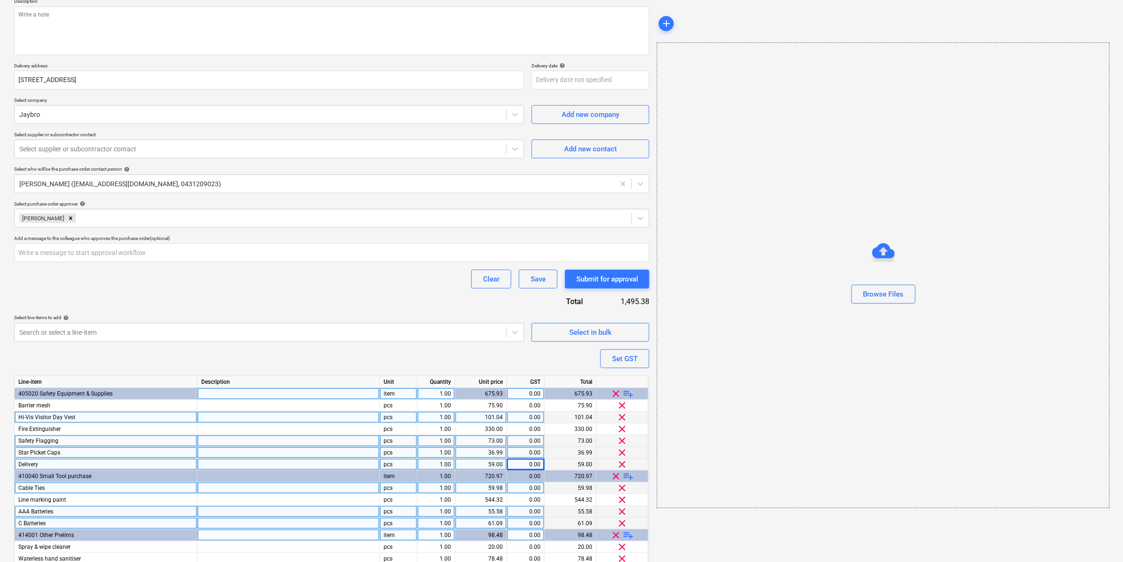
scroll to position [154, 0]
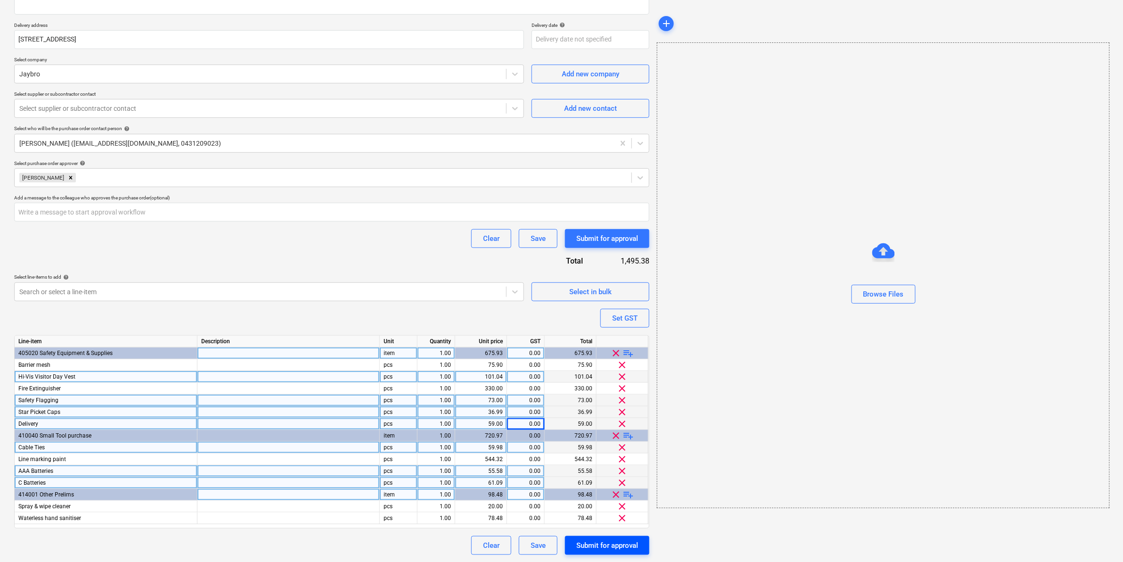
click at [597, 541] on div "Submit for approval" at bounding box center [607, 545] width 62 height 12
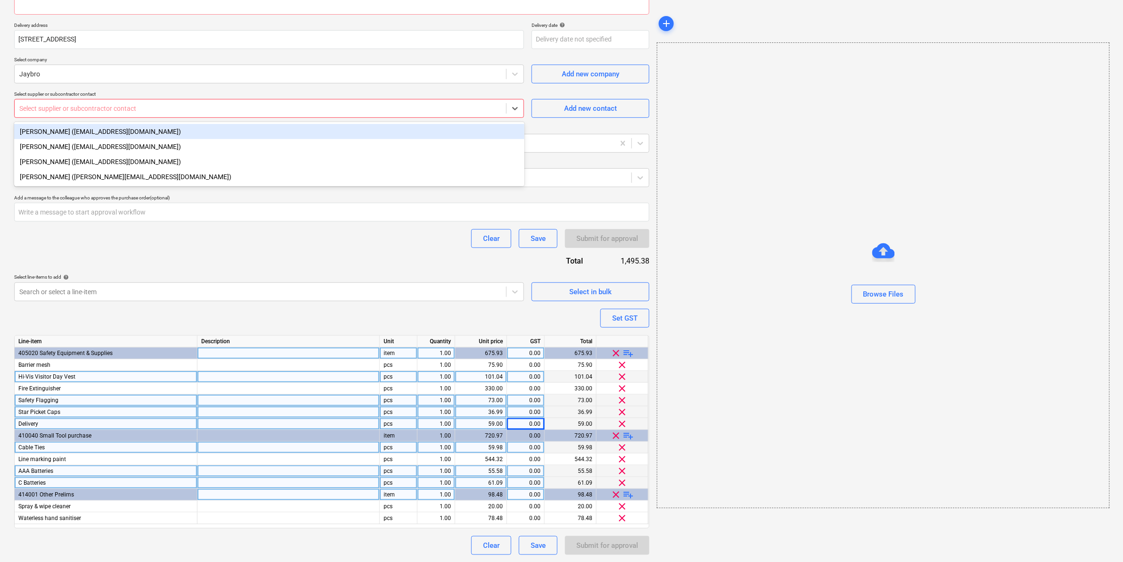
click at [253, 109] on div at bounding box center [260, 108] width 482 height 9
click at [155, 128] on div "[PERSON_NAME] ([EMAIL_ADDRESS][DOMAIN_NAME])" at bounding box center [269, 131] width 510 height 15
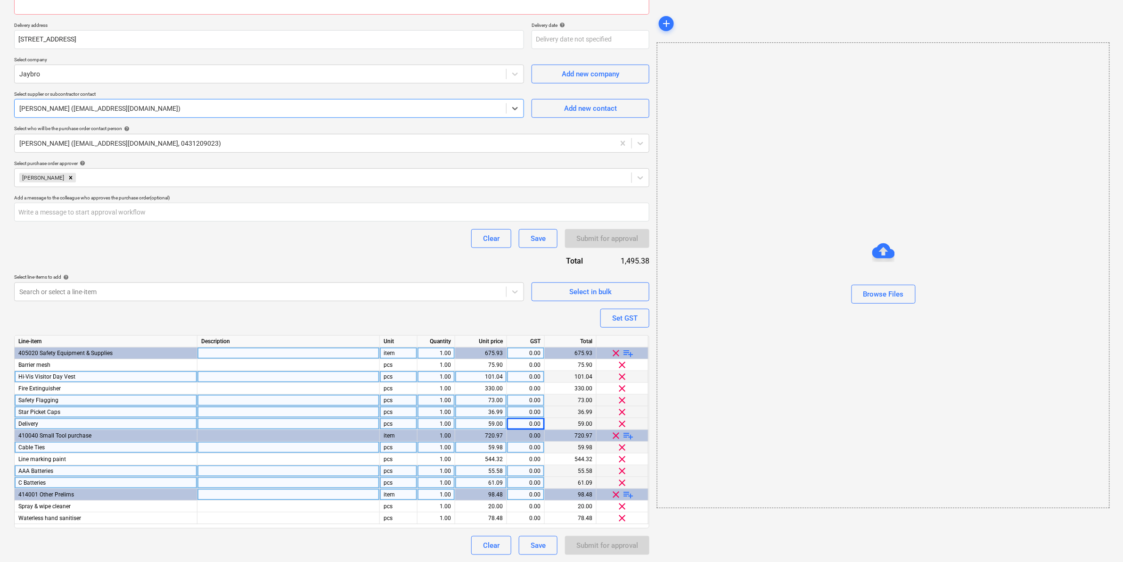
click at [185, 111] on div at bounding box center [260, 108] width 482 height 9
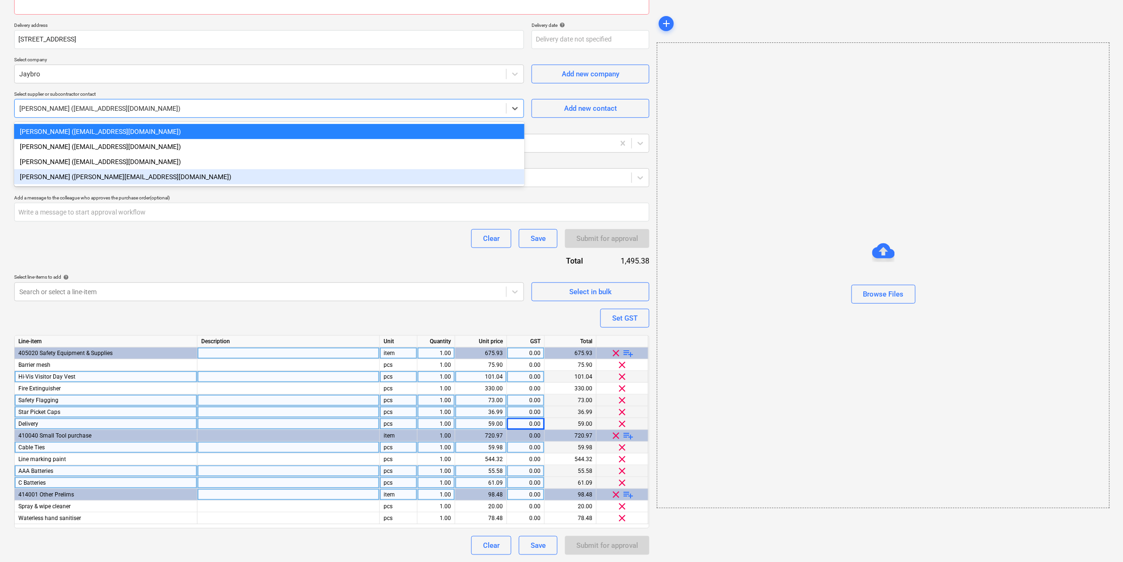
click at [132, 178] on div "[PERSON_NAME] ([PERSON_NAME][EMAIL_ADDRESS][DOMAIN_NAME])" at bounding box center [269, 176] width 510 height 15
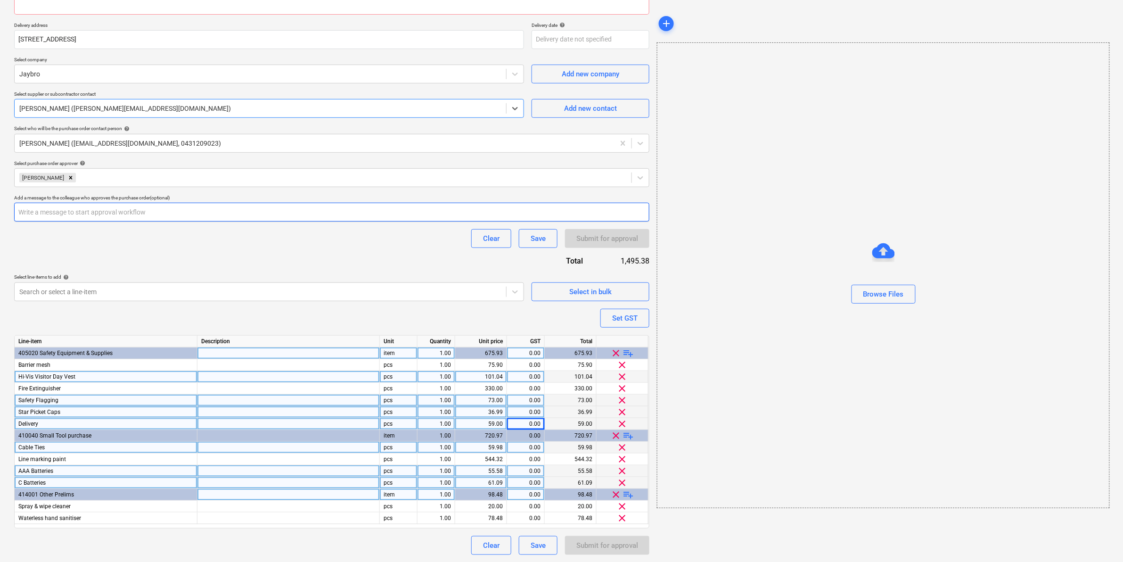
click at [342, 212] on input "text" at bounding box center [331, 212] width 635 height 19
click at [350, 243] on div "Clear Save Submit for approval" at bounding box center [331, 238] width 635 height 19
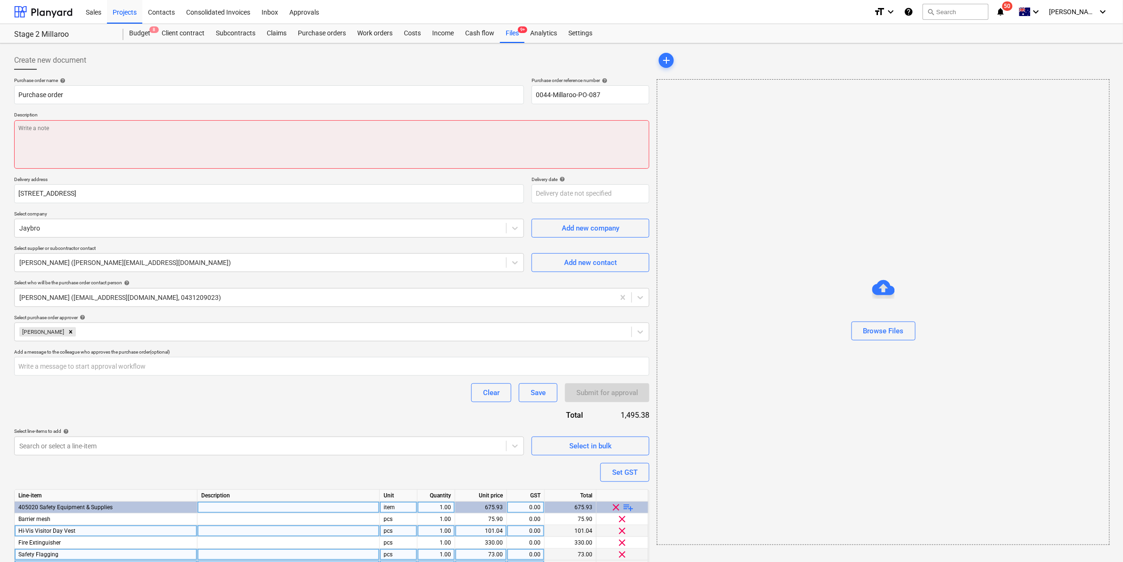
click at [203, 133] on textarea at bounding box center [331, 144] width 635 height 49
type textarea "x"
type textarea "J"
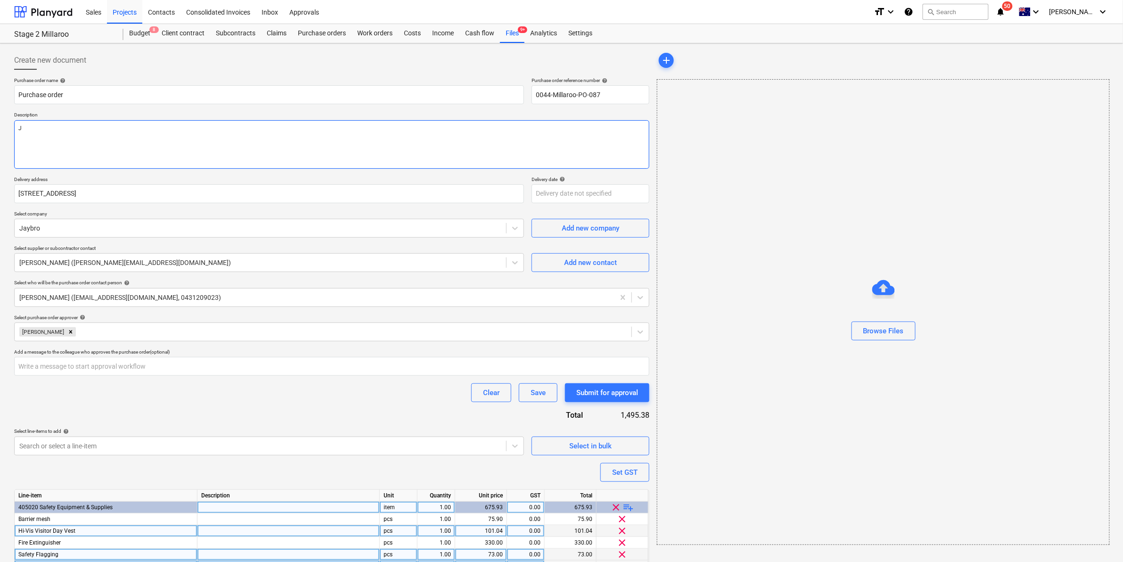
type textarea "x"
type textarea "[PERSON_NAME]"
type textarea "x"
type textarea "[PERSON_NAME]"
type textarea "x"
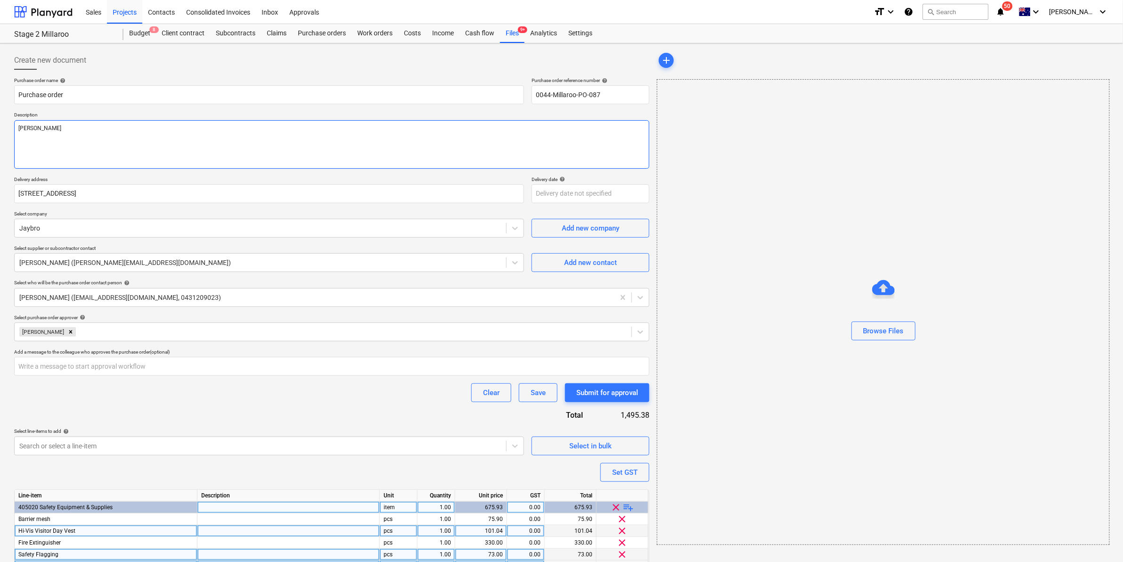
type textarea "Jayb"
type textarea "x"
type textarea "[PERSON_NAME]"
type textarea "x"
type textarea "Jaybor"
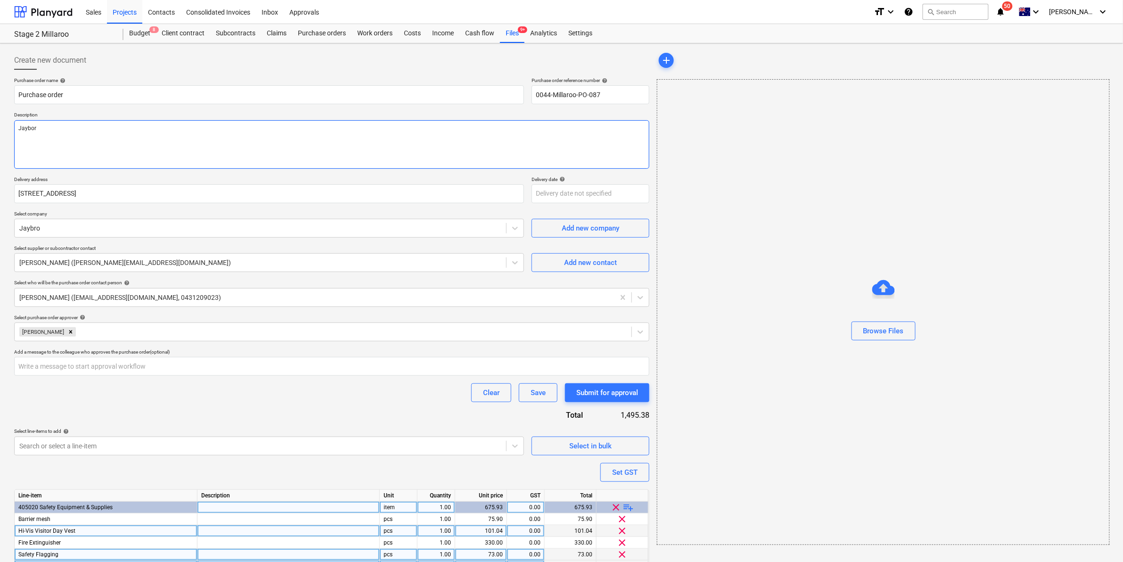
type textarea "x"
type textarea "Jaybor"
type textarea "x"
type textarea "Jaybor"
type textarea "x"
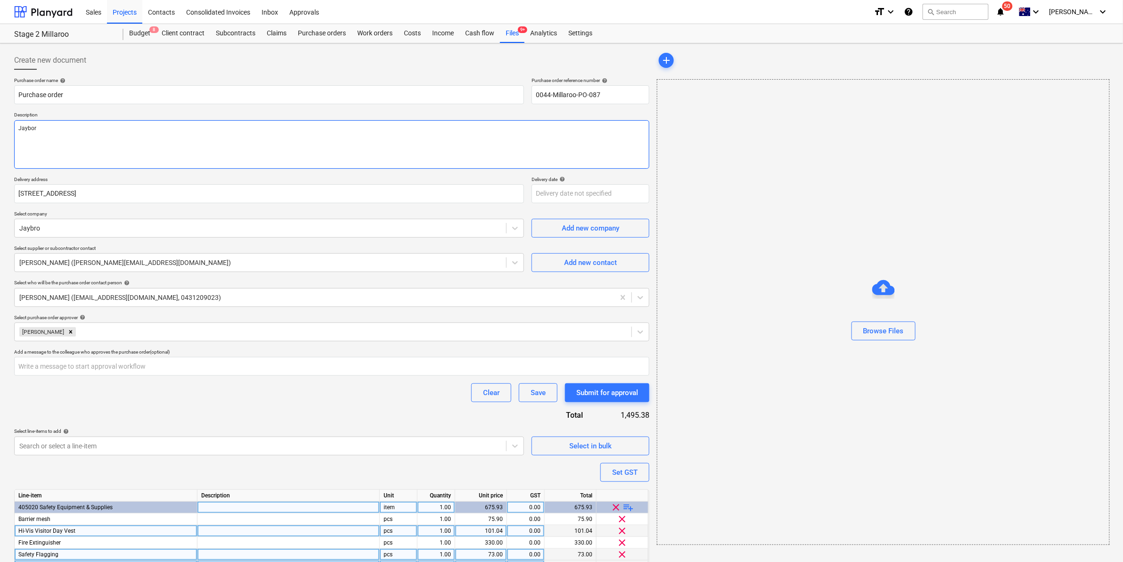
type textarea "[PERSON_NAME]"
type textarea "x"
type textarea "Jayb"
type textarea "x"
type textarea "Jaybr"
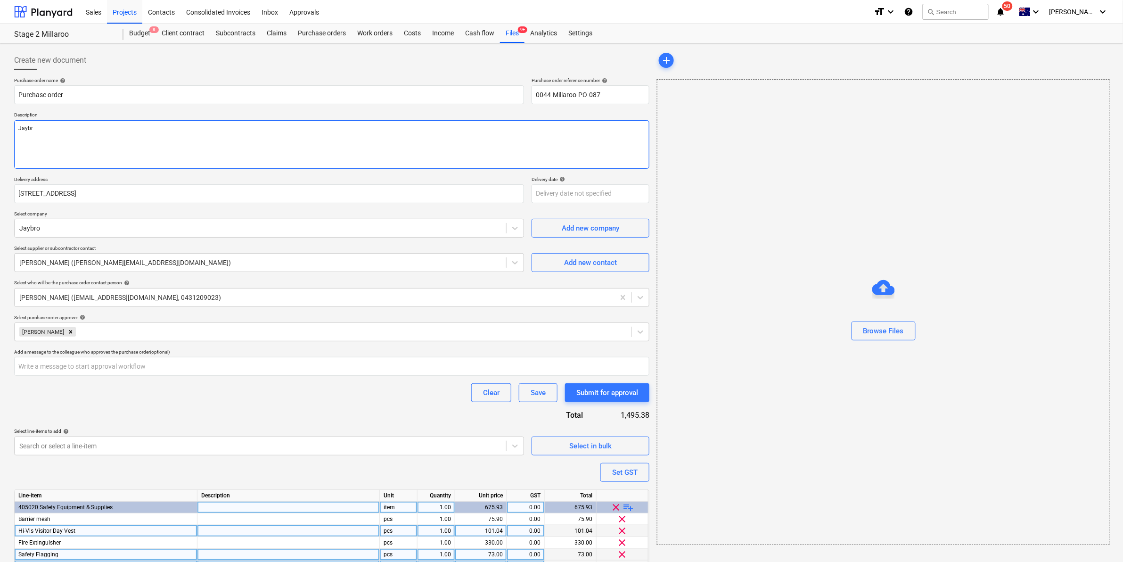
type textarea "x"
type textarea "Jaybr"
type textarea "x"
type textarea "Jaybr"
type textarea "x"
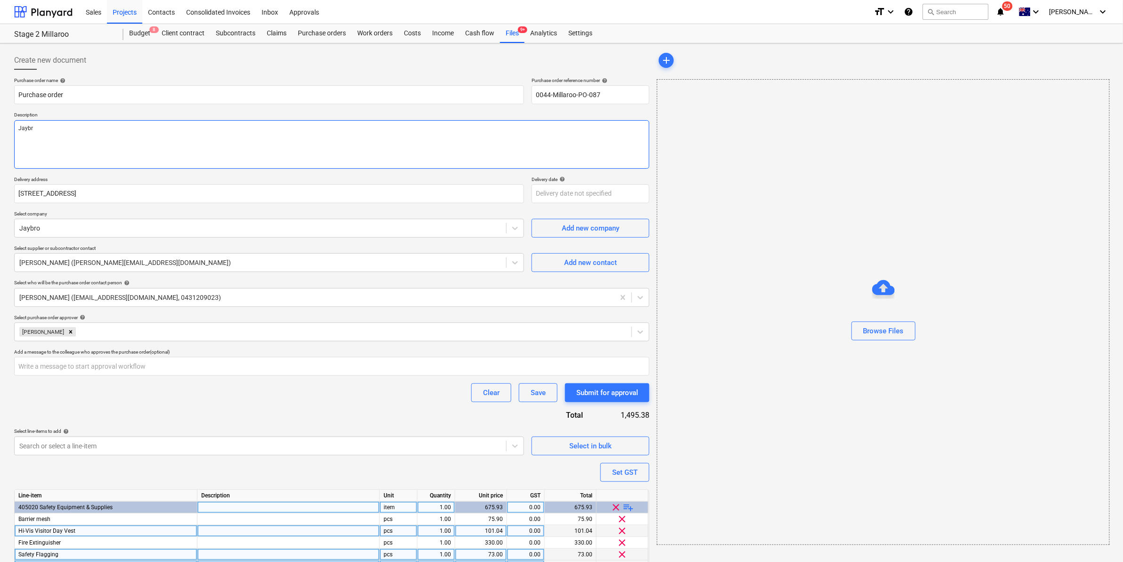
type textarea "Jaybro"
type textarea "x"
type textarea "Jaybro"
type textarea "x"
type textarea "Jaybro o"
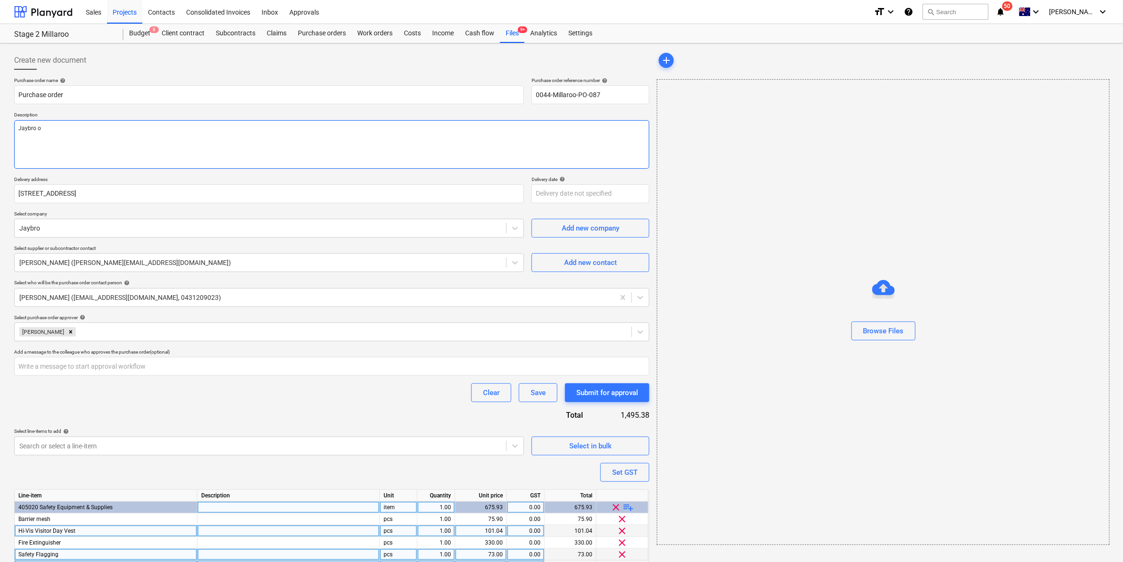
type textarea "x"
type textarea "Jaybro or"
type textarea "x"
type textarea "Jaybro ord"
type textarea "x"
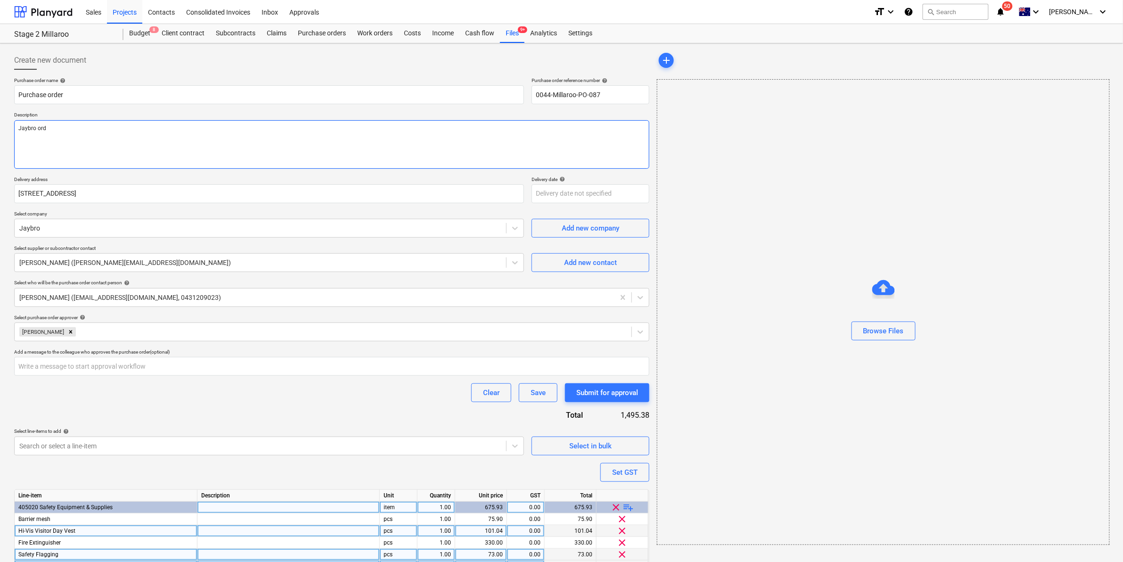
type textarea "Jaybro orde"
type textarea "x"
type textarea "Jaybro order"
type textarea "x"
type textarea "Jaybro order"
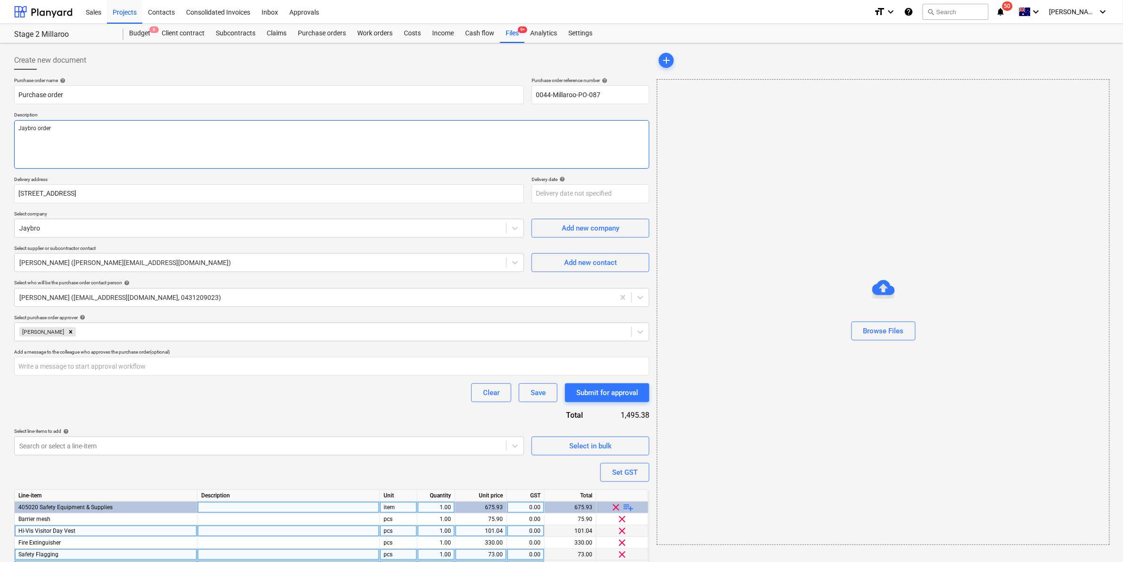
type textarea "x"
type textarea "Jaybro order 0"
type textarea "x"
type textarea "Jaybro order 08"
type textarea "x"
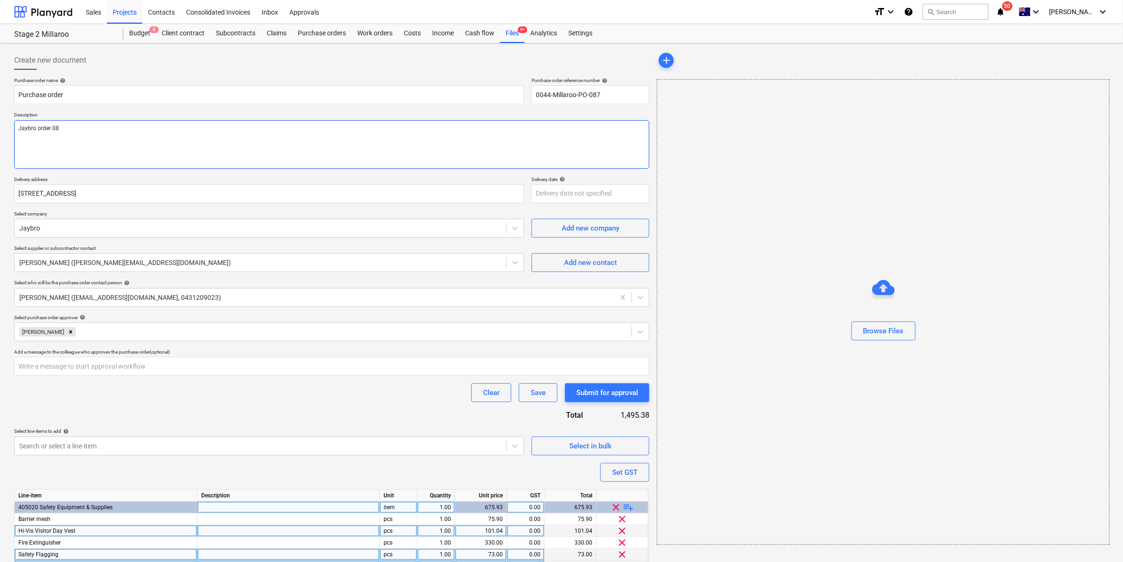
type textarea "Jaybro order 08/"
type textarea "x"
type textarea "Jaybro order 08/1"
type textarea "x"
type textarea "Jaybro order 08/10"
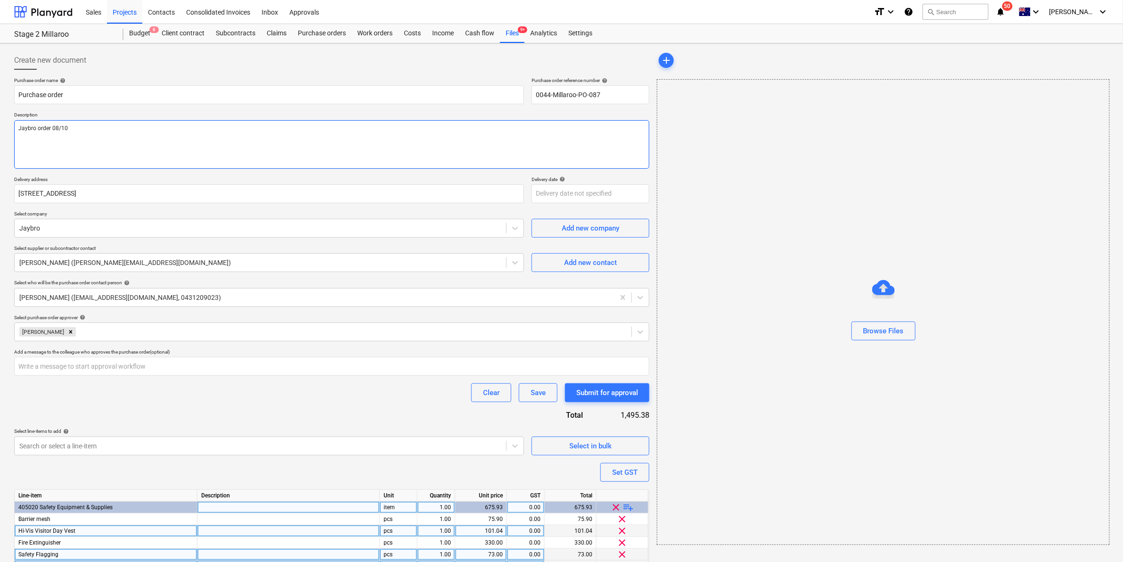
type textarea "x"
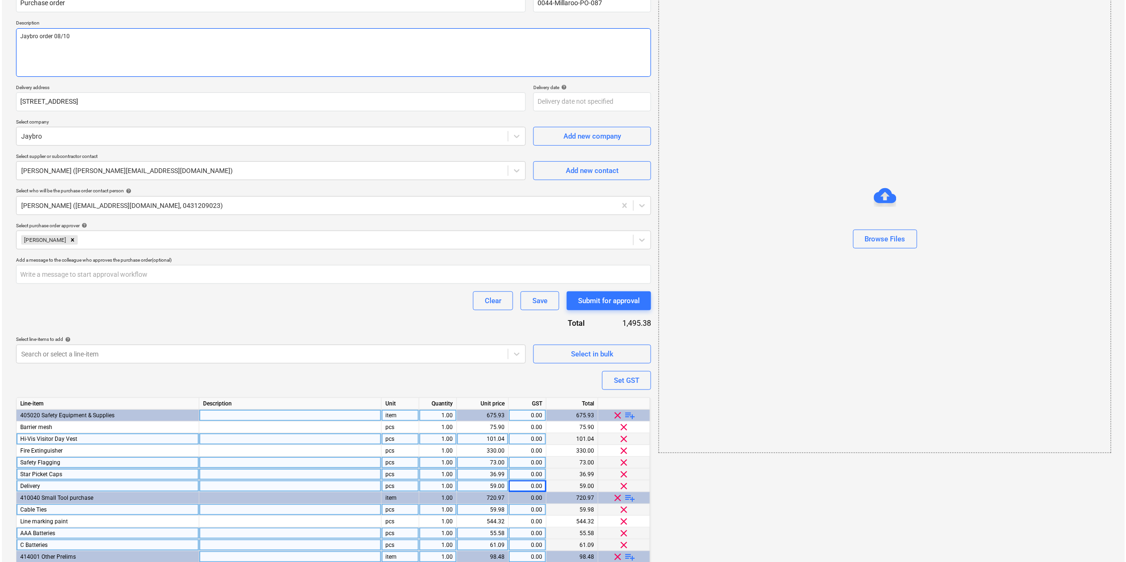
scroll to position [154, 0]
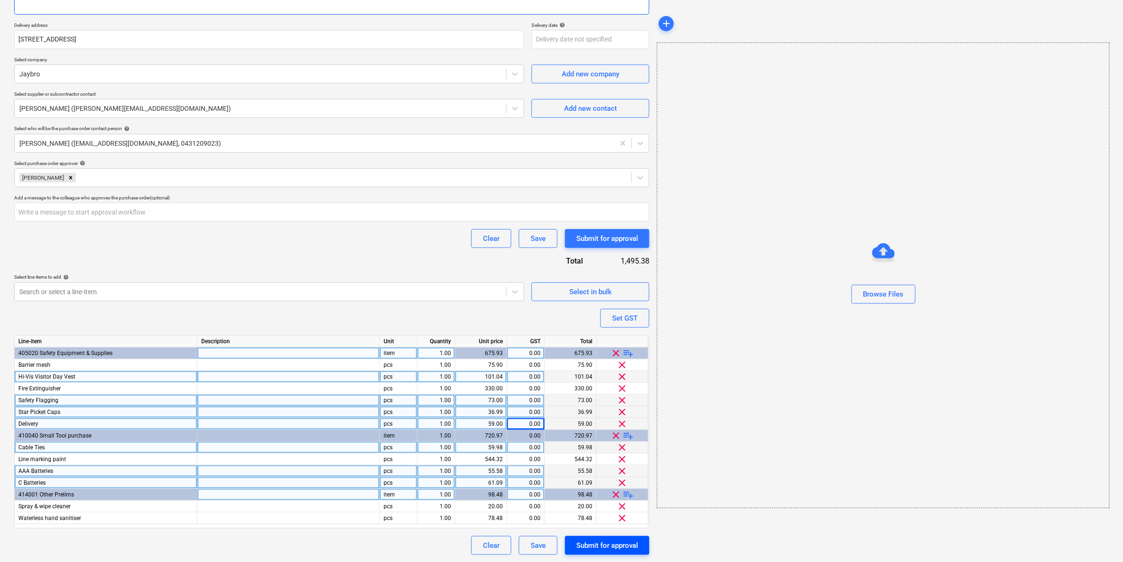
type textarea "Jaybro order 08/10"
click at [595, 542] on div "Submit for approval" at bounding box center [607, 545] width 62 height 12
type textarea "x"
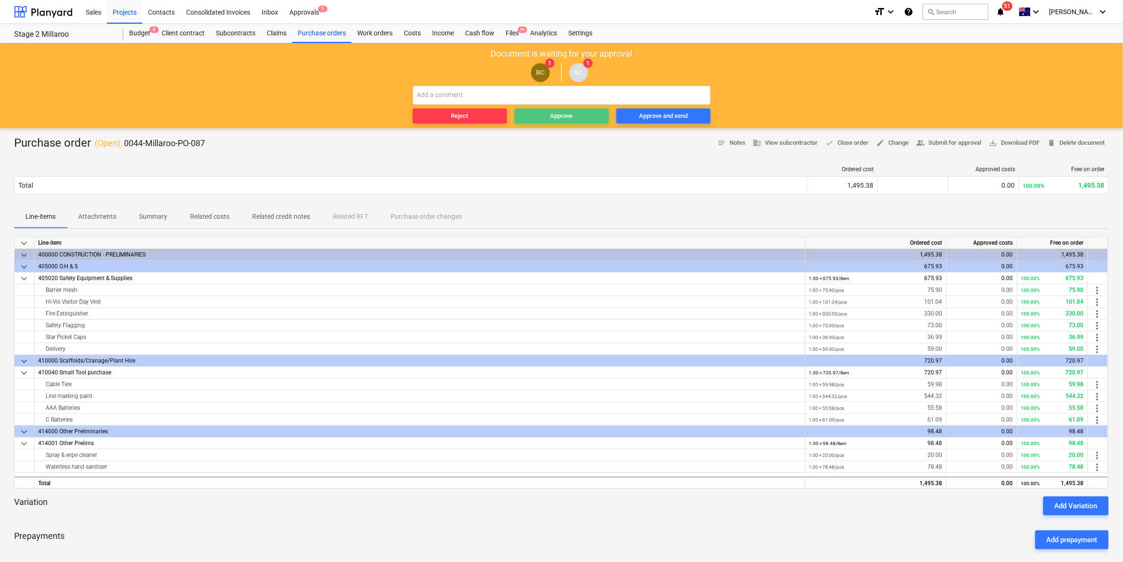
click at [542, 112] on span "Approve" at bounding box center [561, 116] width 87 height 11
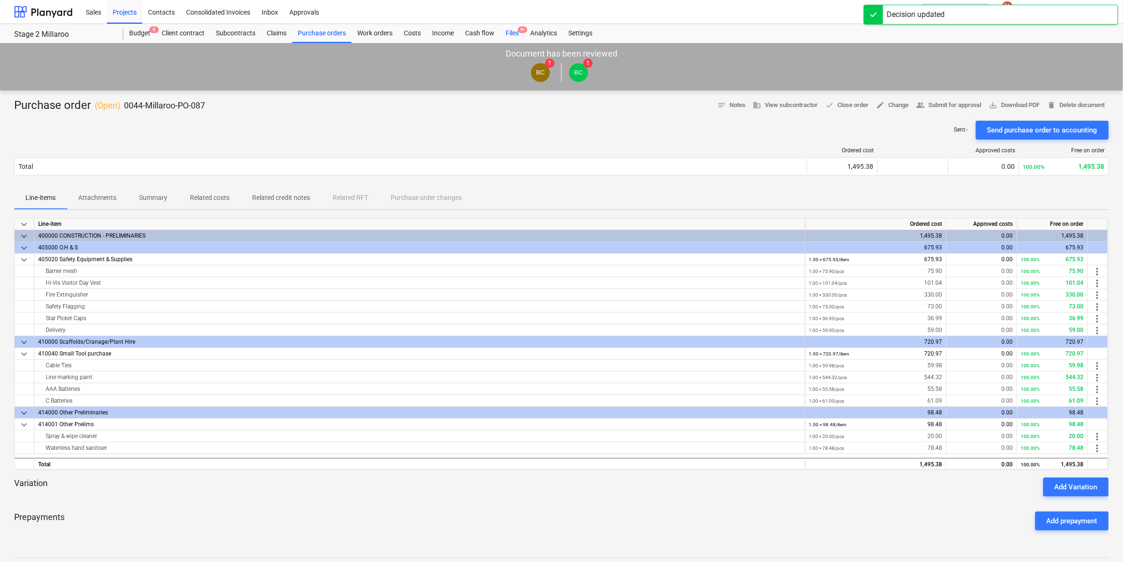
click at [503, 34] on div "Files 9+" at bounding box center [512, 33] width 25 height 19
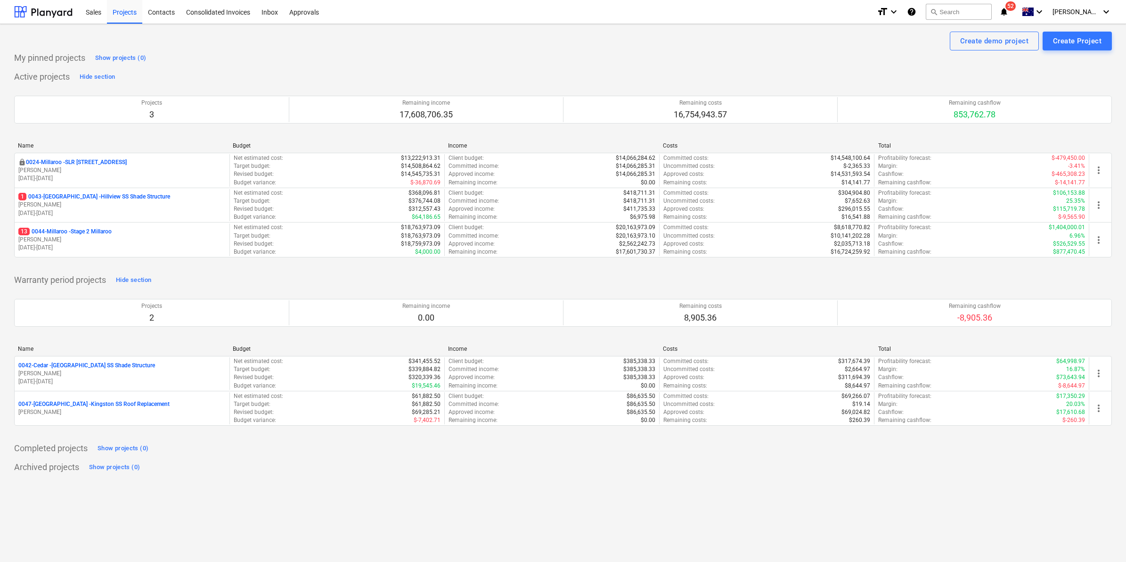
click at [1009, 13] on icon "notifications" at bounding box center [1004, 11] width 9 height 11
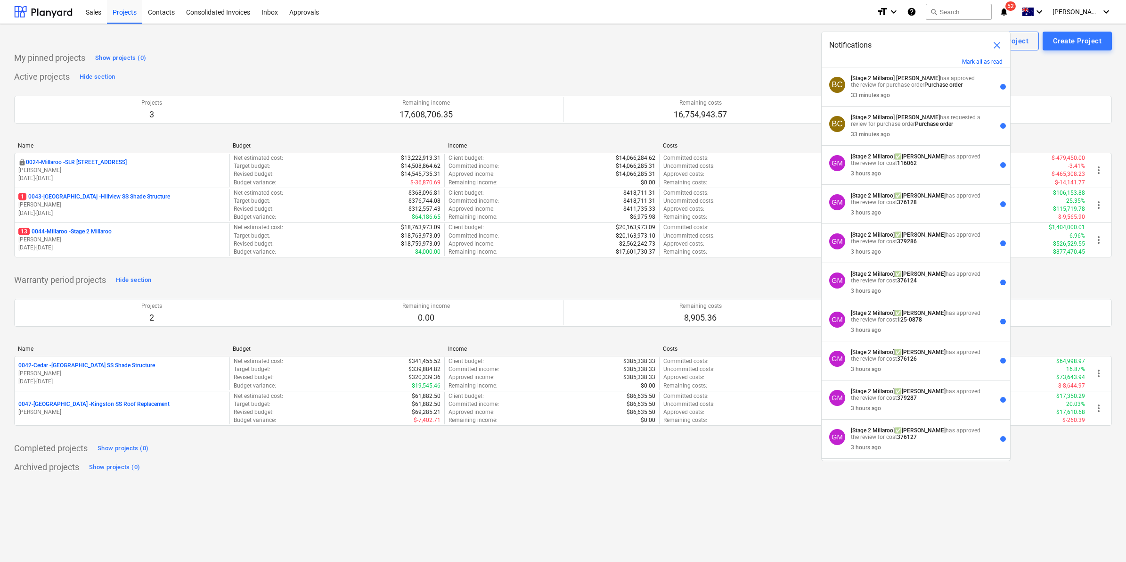
click at [697, 43] on div "Create demo project Create Project" at bounding box center [563, 41] width 1098 height 19
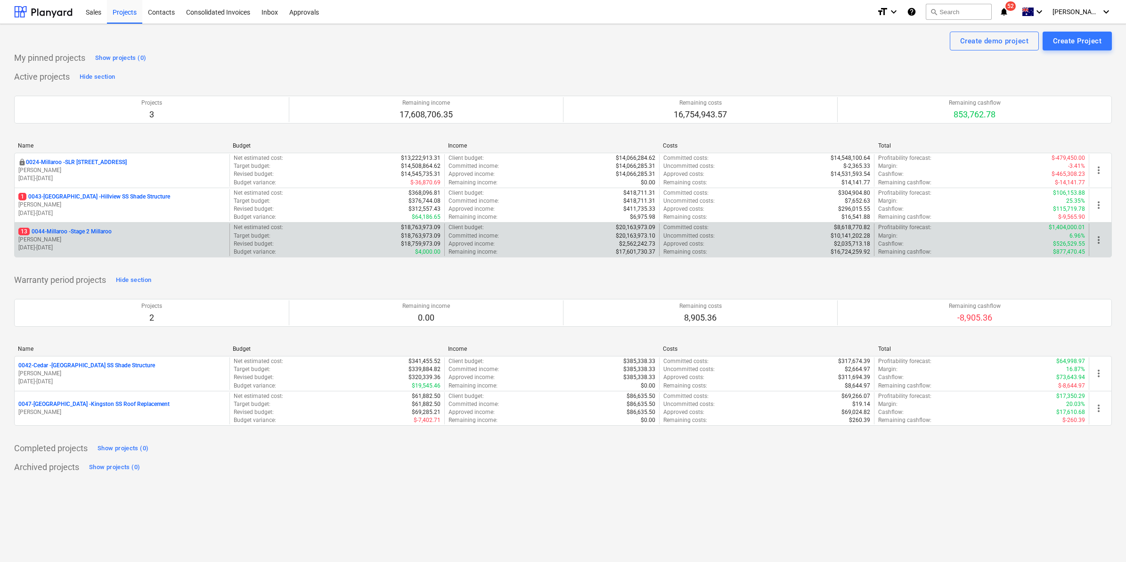
click at [91, 230] on p "13 0044-Millaroo - Stage 2 Millaroo" at bounding box center [64, 232] width 93 height 8
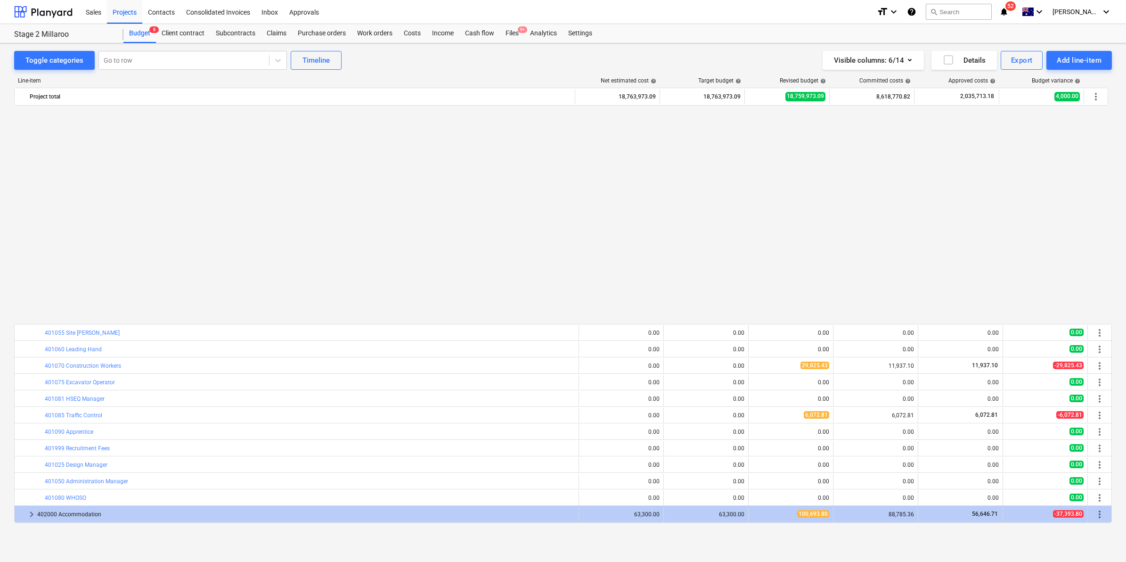
scroll to position [236, 0]
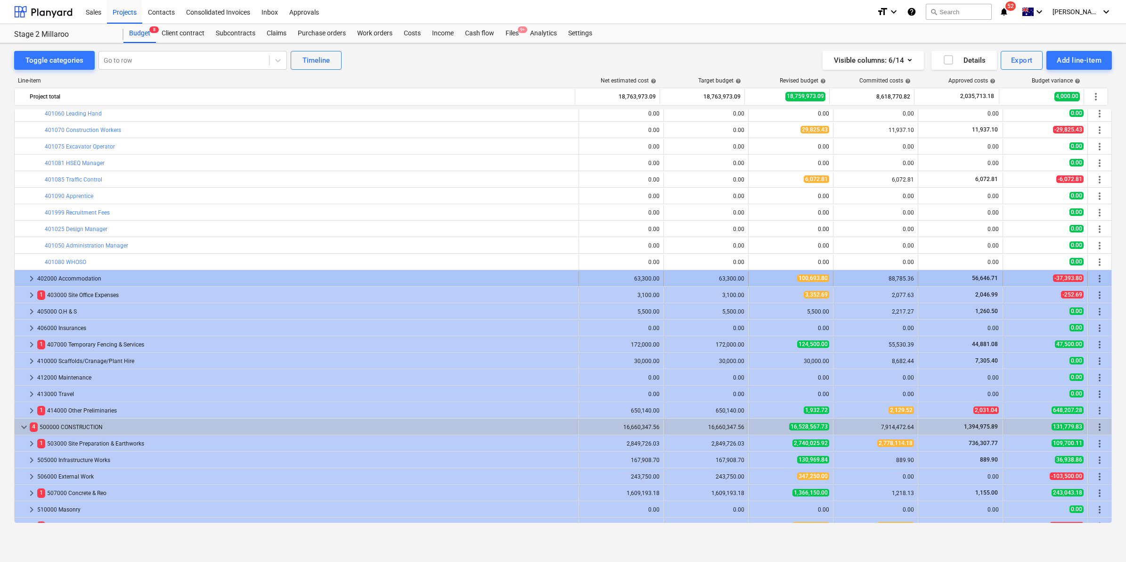
click at [801, 279] on span "100,693.80" at bounding box center [813, 278] width 32 height 8
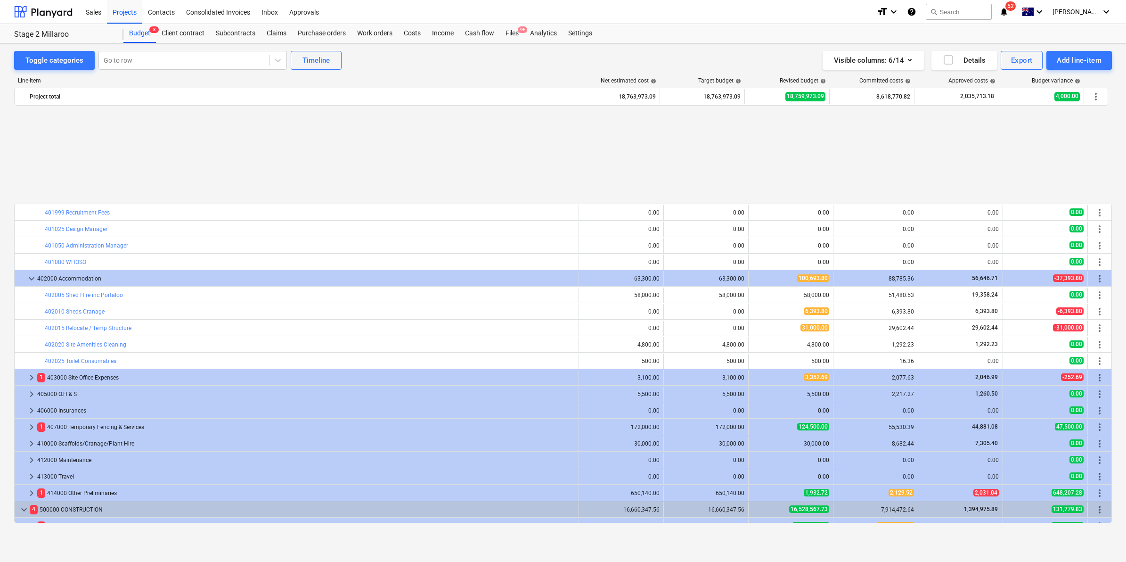
scroll to position [353, 0]
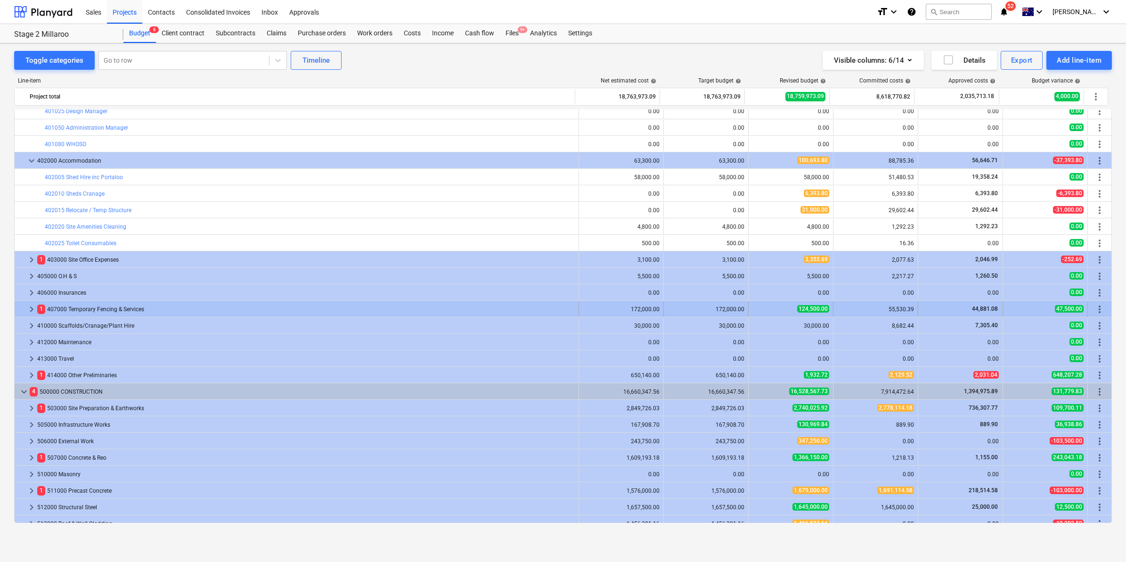
click at [73, 309] on div "1 407000 Temporary Fencing & Services" at bounding box center [306, 309] width 538 height 15
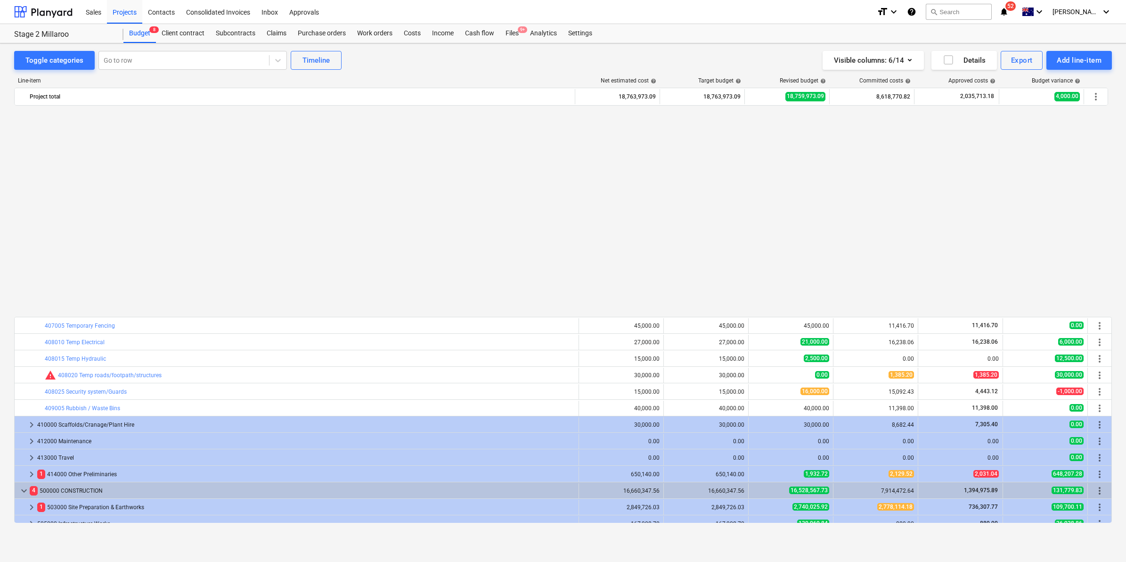
scroll to position [589, 0]
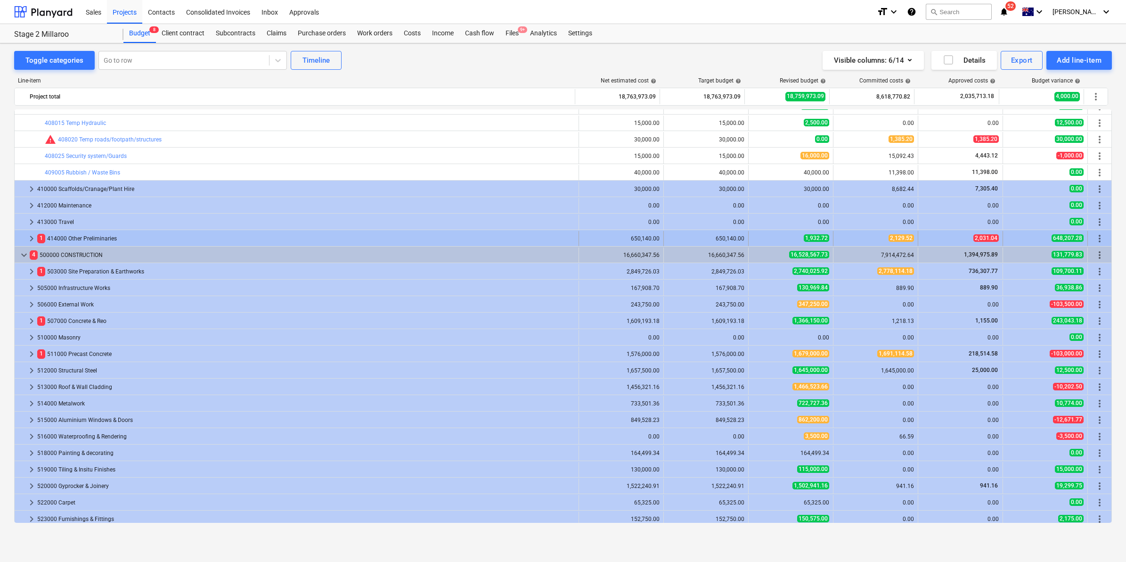
click at [533, 240] on div "1 414000 Other Preliminaries" at bounding box center [306, 238] width 538 height 15
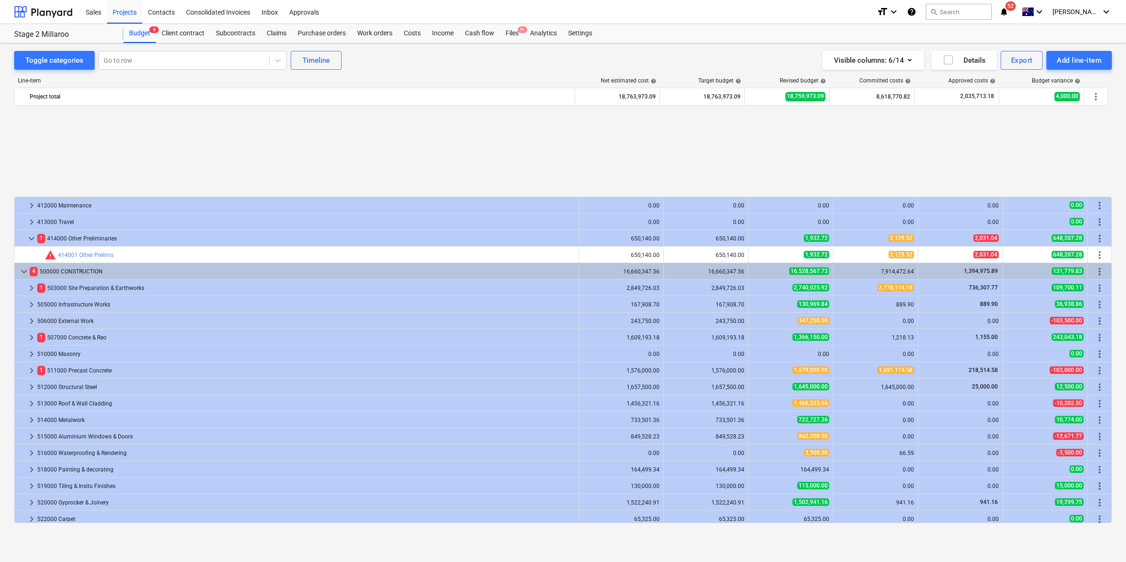
scroll to position [707, 0]
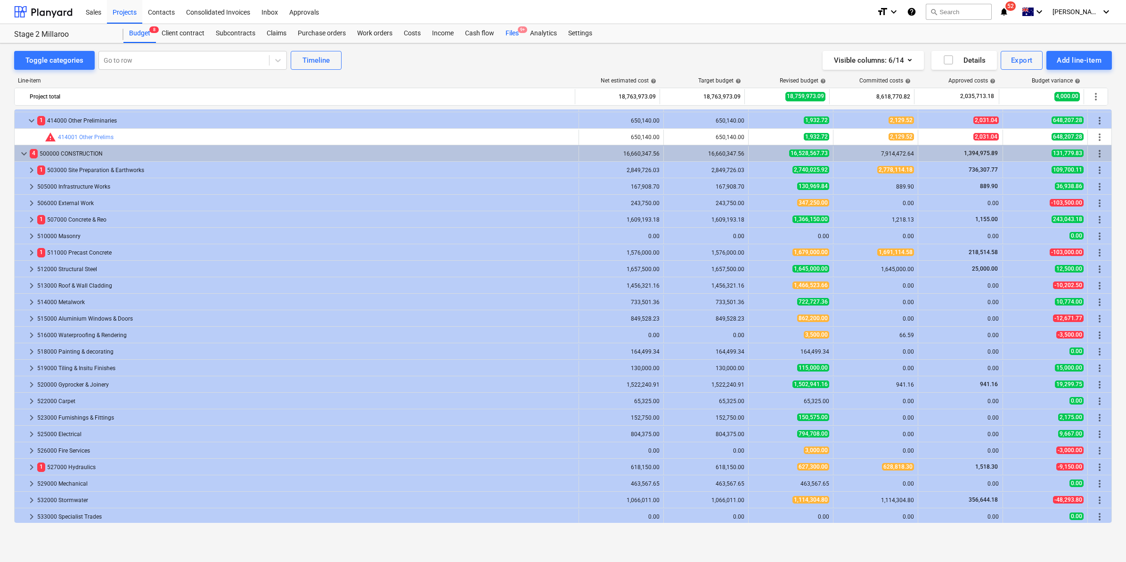
click at [514, 32] on div "Files 9+" at bounding box center [512, 33] width 25 height 19
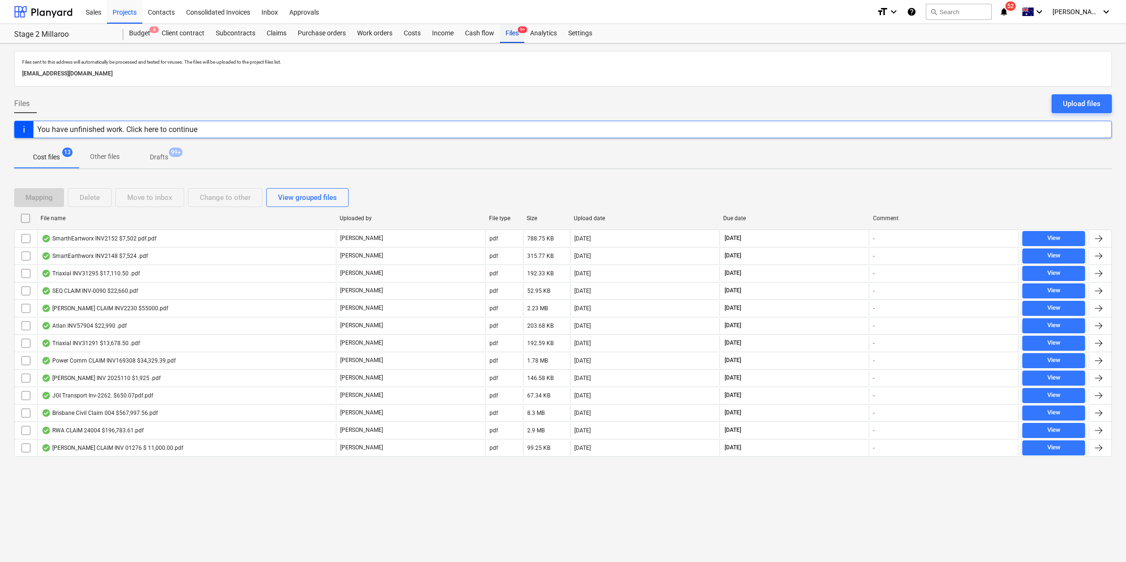
click at [515, 33] on div "Files 9+" at bounding box center [512, 33] width 25 height 19
click at [143, 36] on div "Budget 8" at bounding box center [139, 33] width 33 height 19
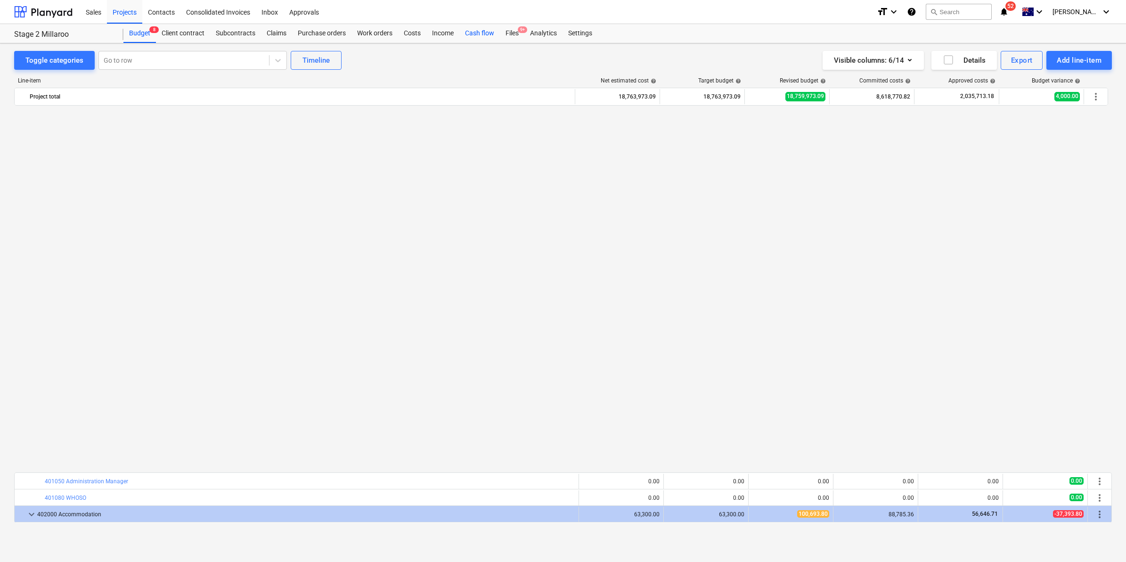
scroll to position [707, 0]
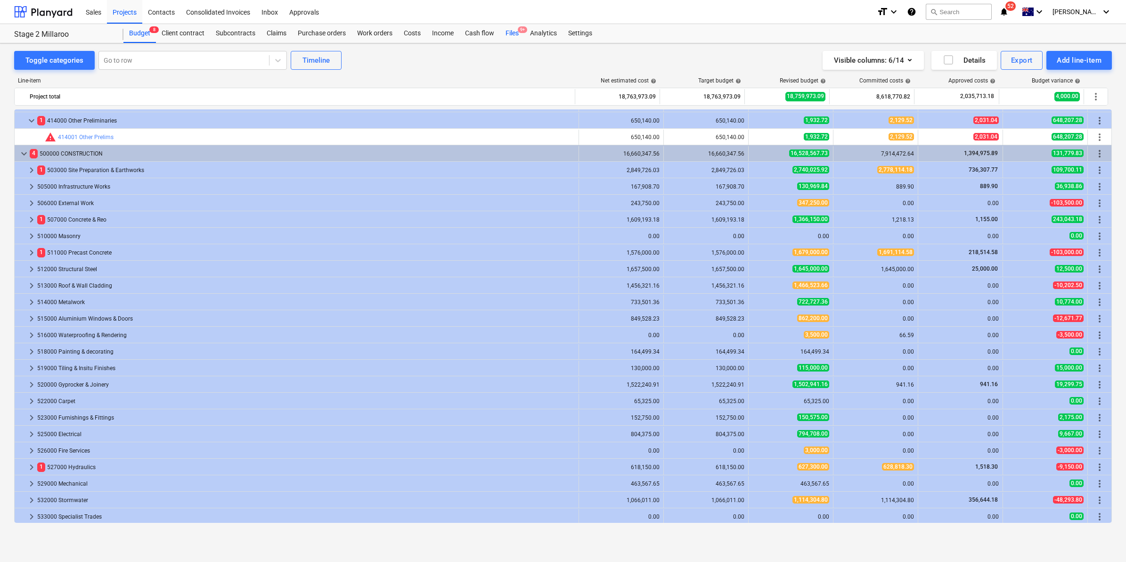
click at [512, 31] on div "Files 9+" at bounding box center [512, 33] width 25 height 19
